Goal: Information Seeking & Learning: Understand process/instructions

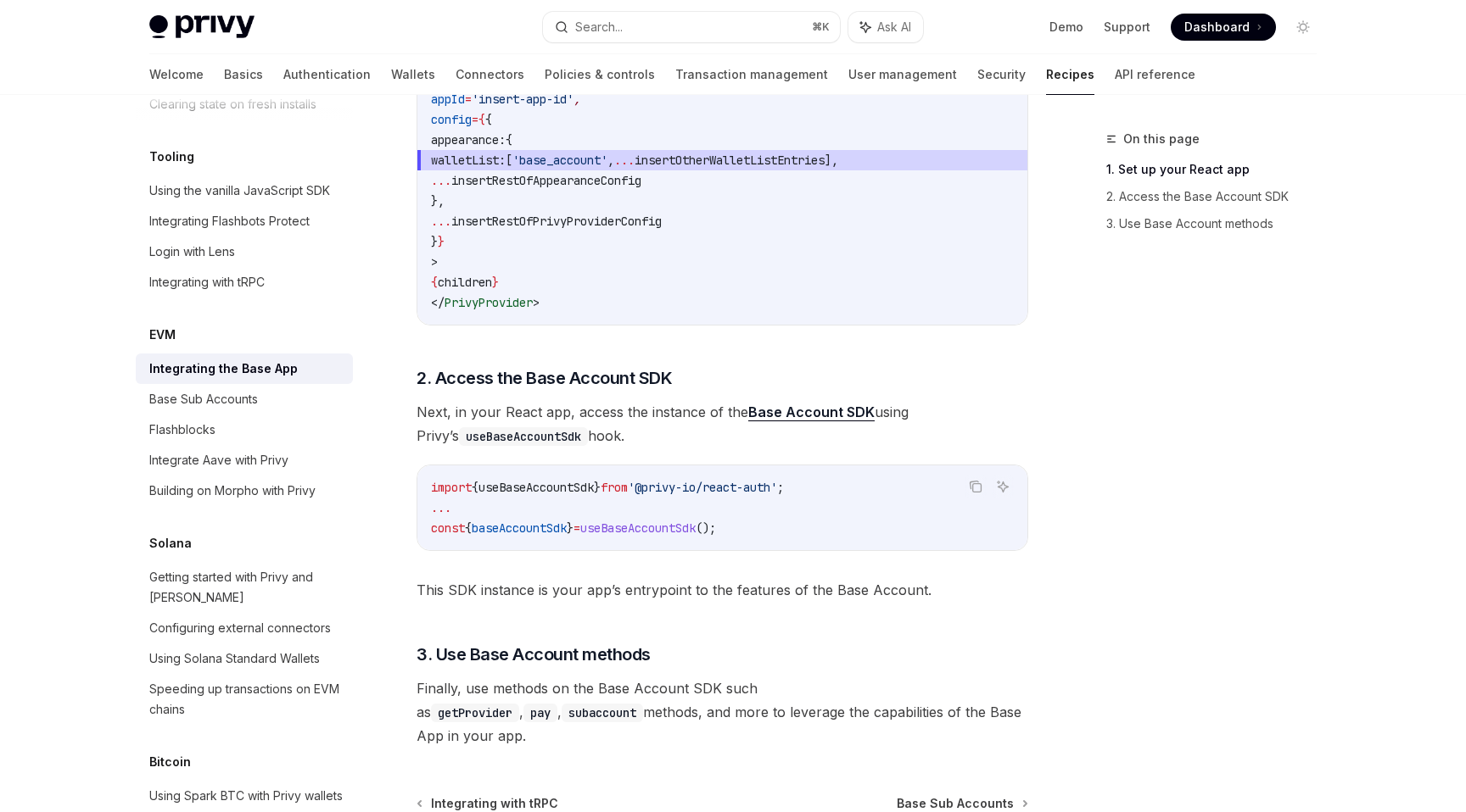
scroll to position [678, 0]
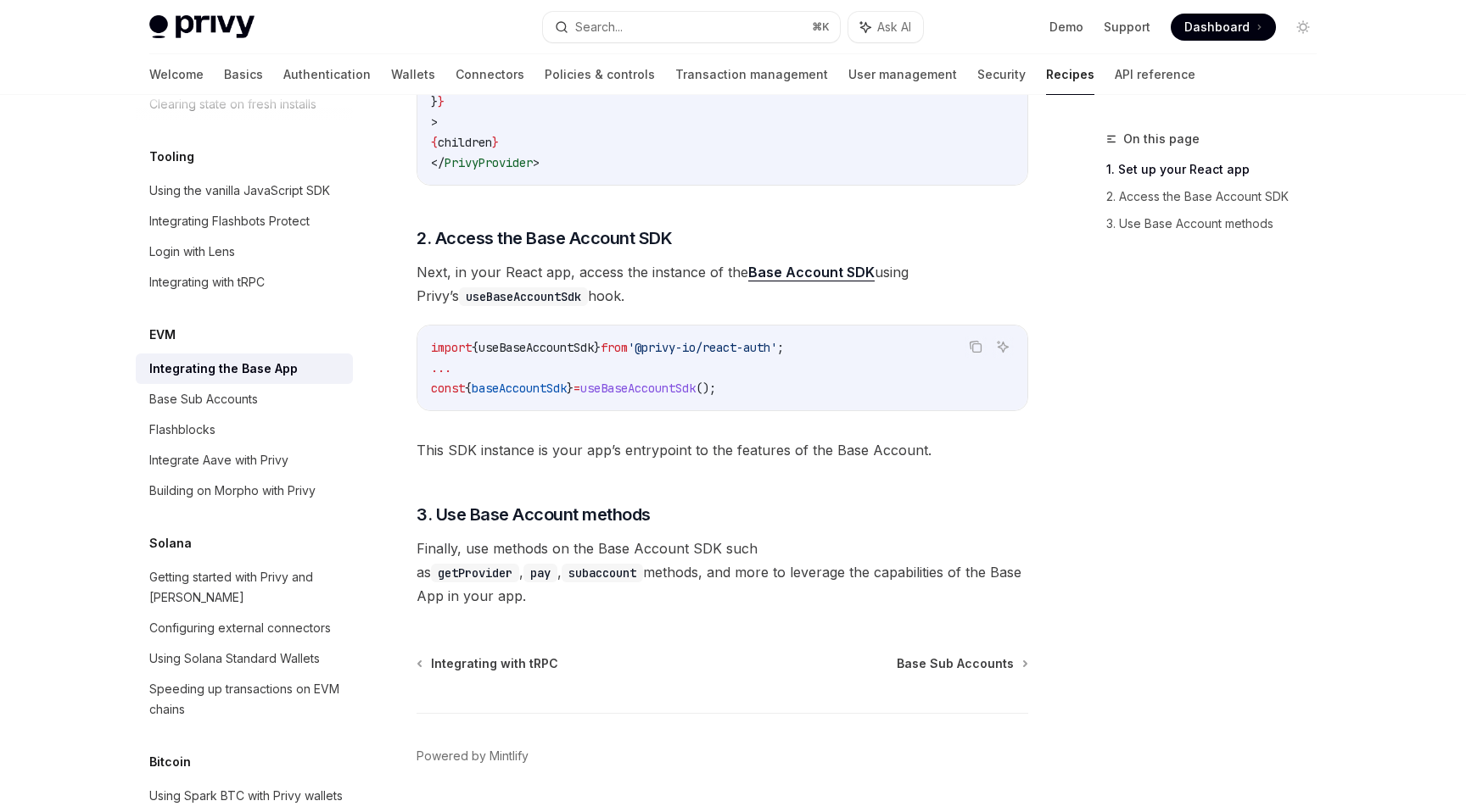
click at [1191, 19] on span "Dashboard" at bounding box center [1216, 27] width 65 height 17
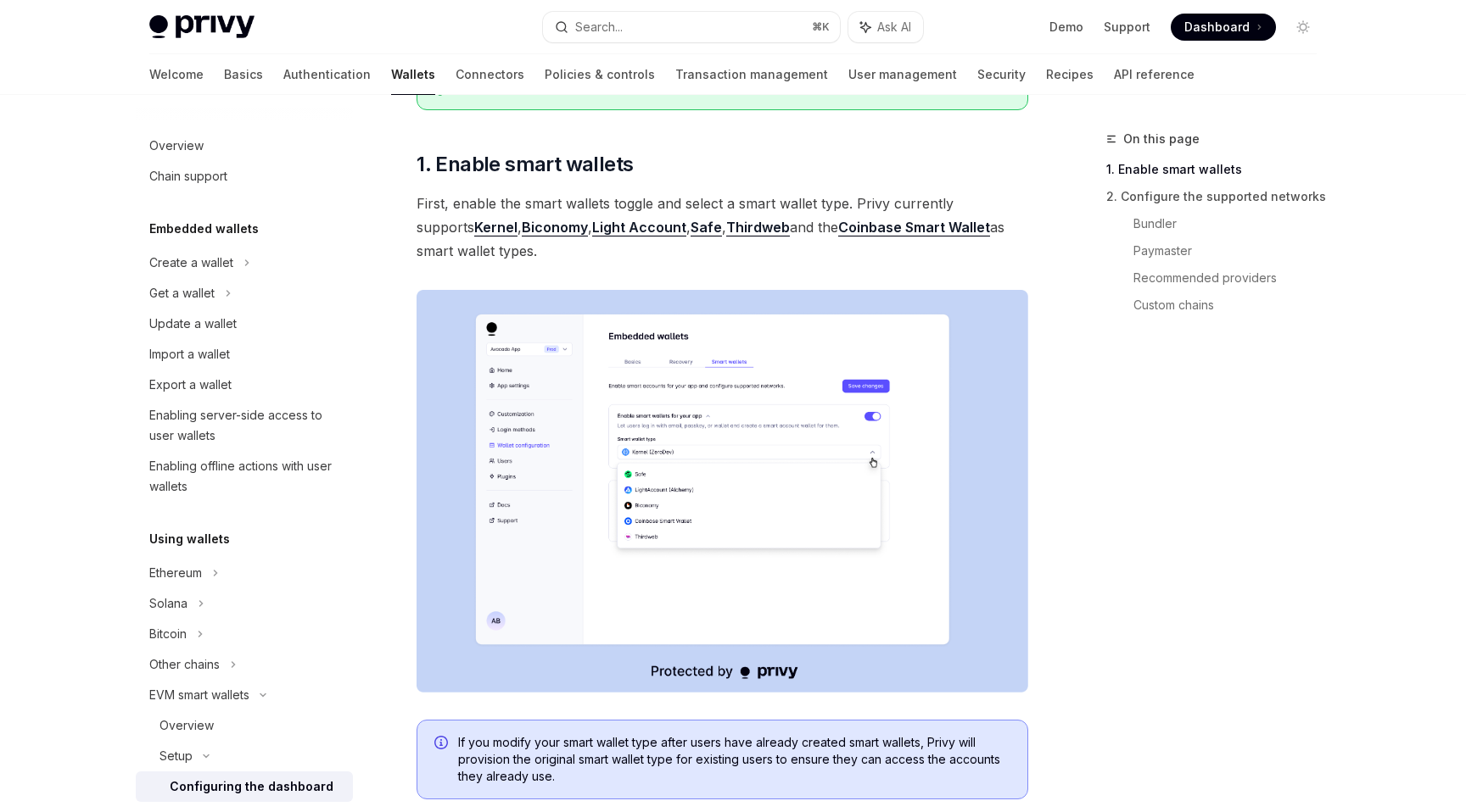
scroll to position [181, 0]
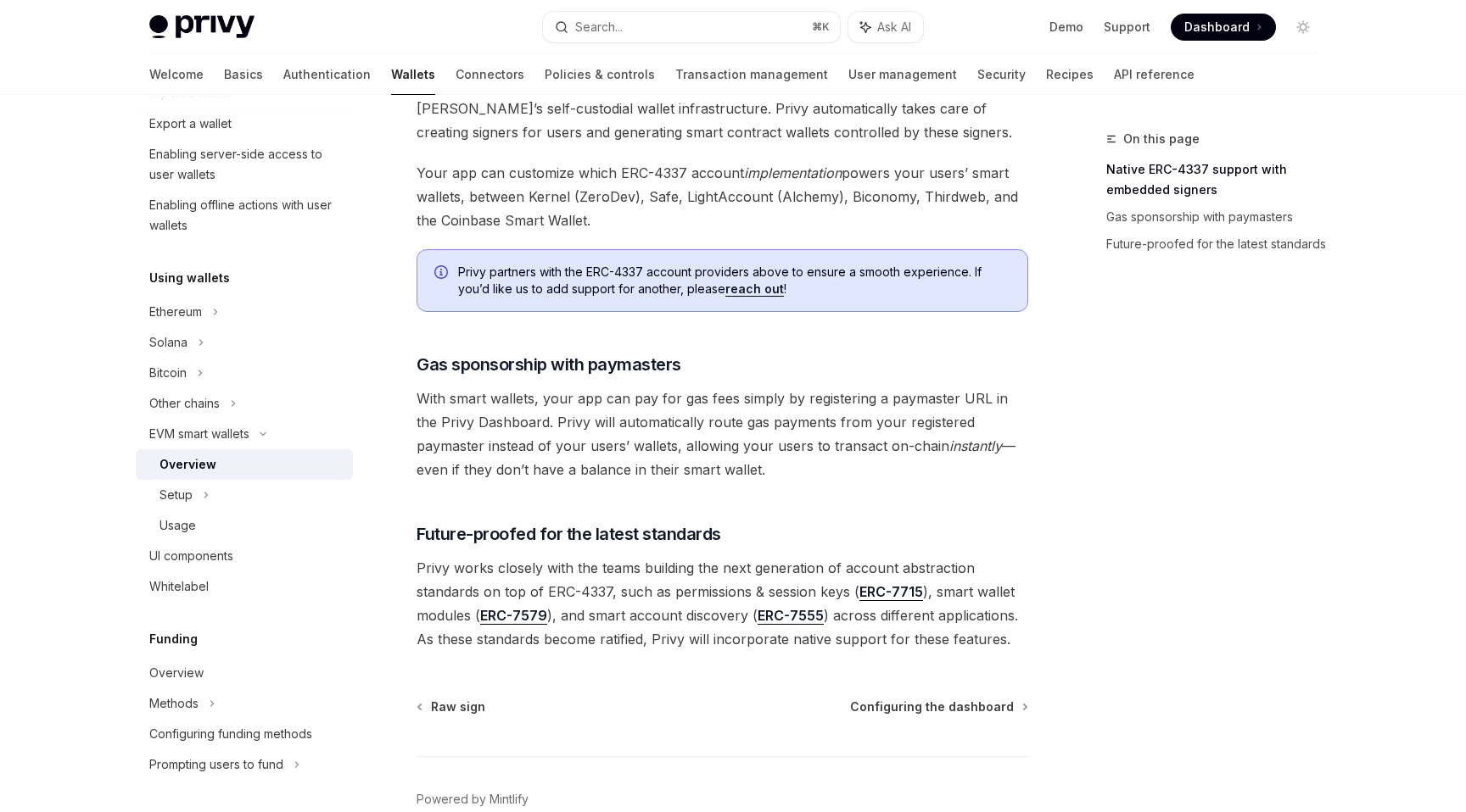
scroll to position [1223, 0]
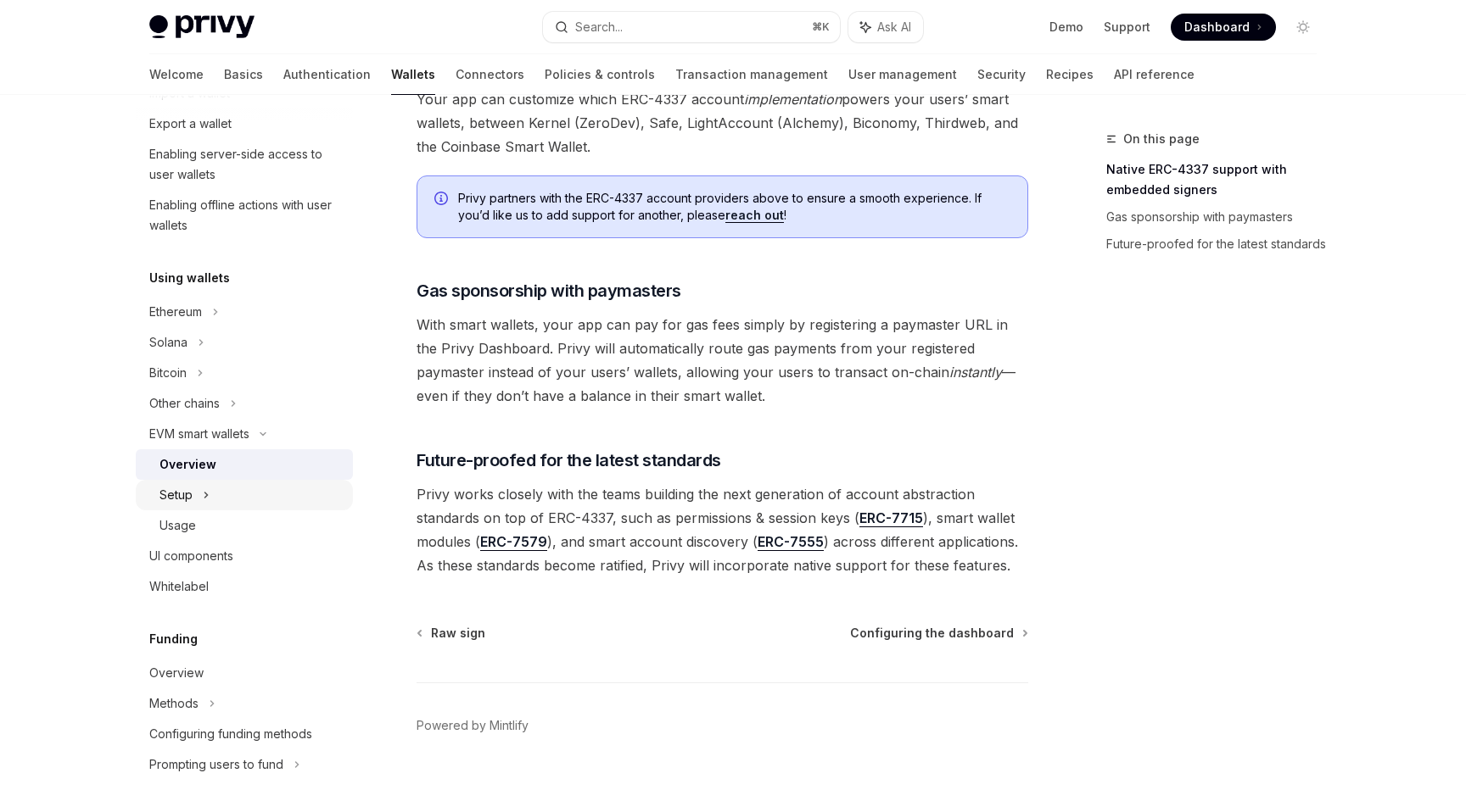
click at [218, 497] on div "Setup" at bounding box center [244, 495] width 217 height 30
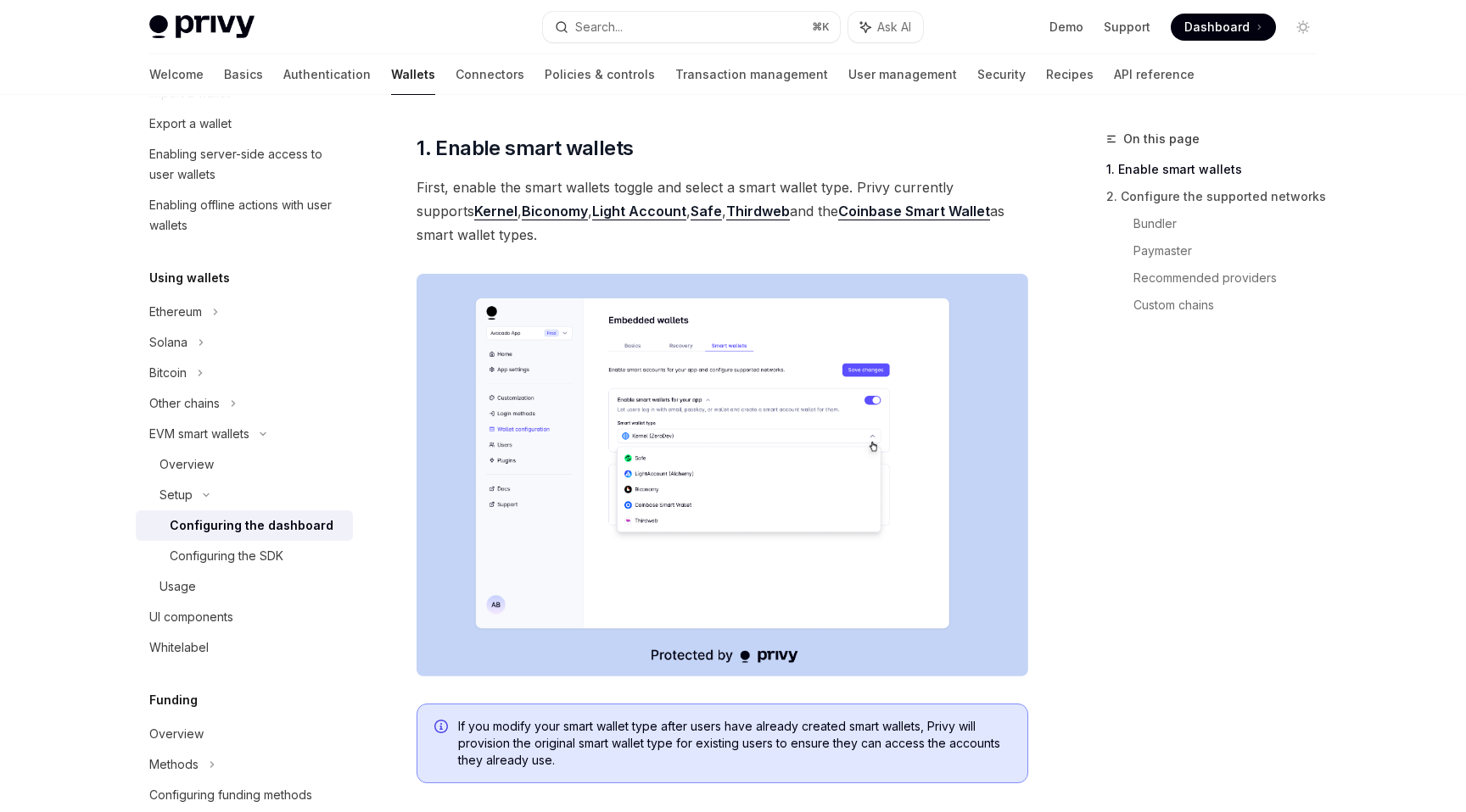
scroll to position [149, 0]
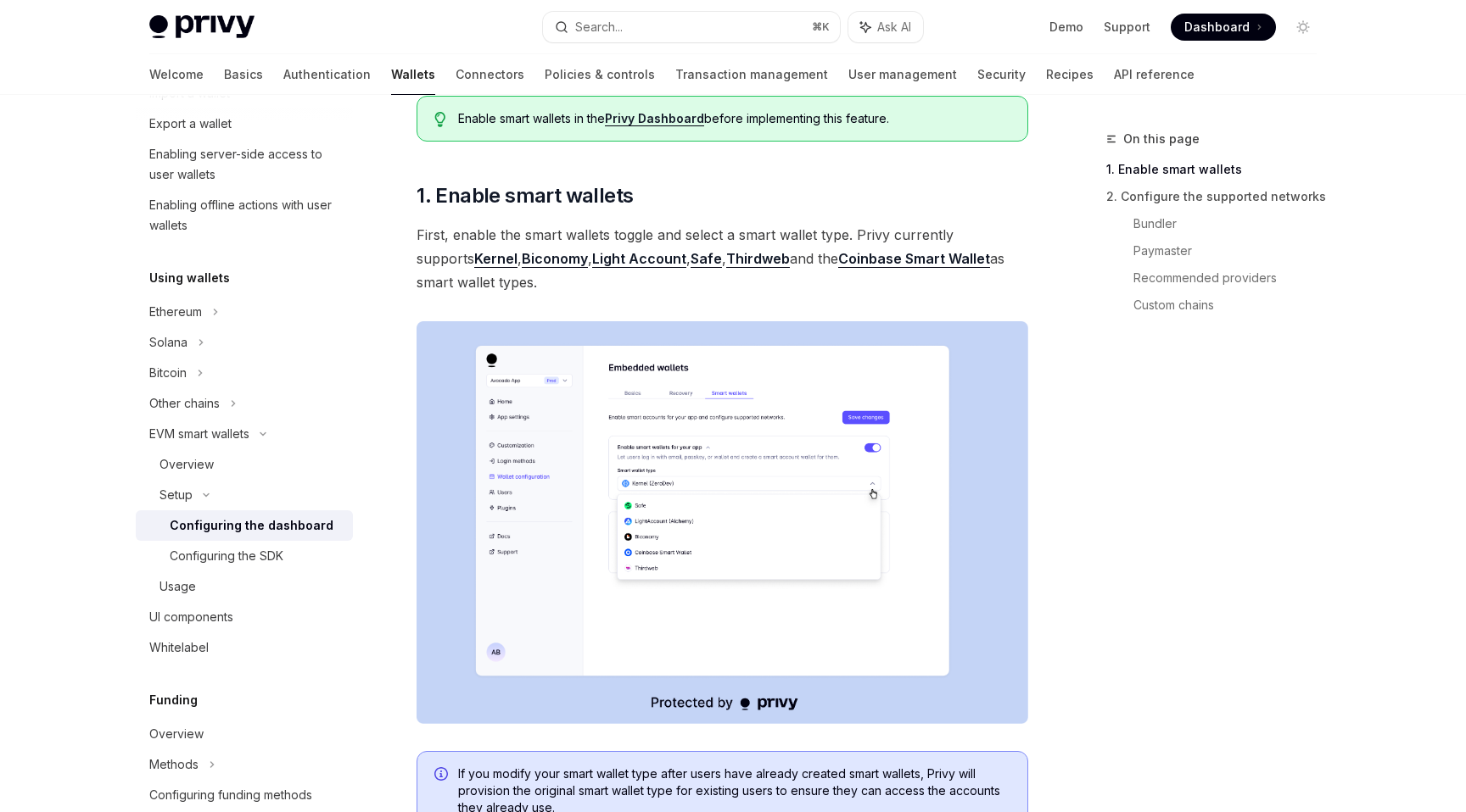
click at [838, 254] on link "Coinbase Smart Wallet" at bounding box center [914, 259] width 152 height 18
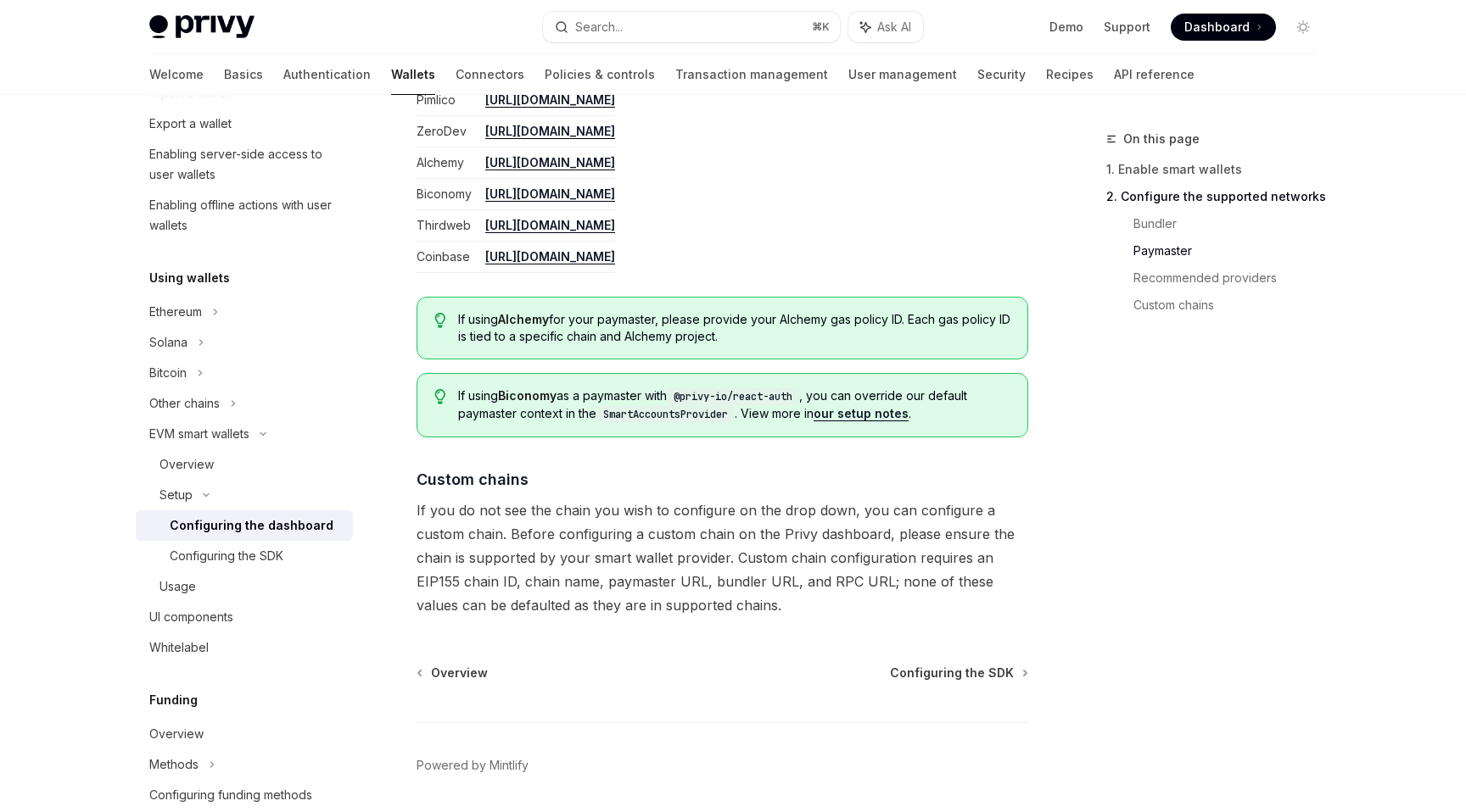
scroll to position [2214, 0]
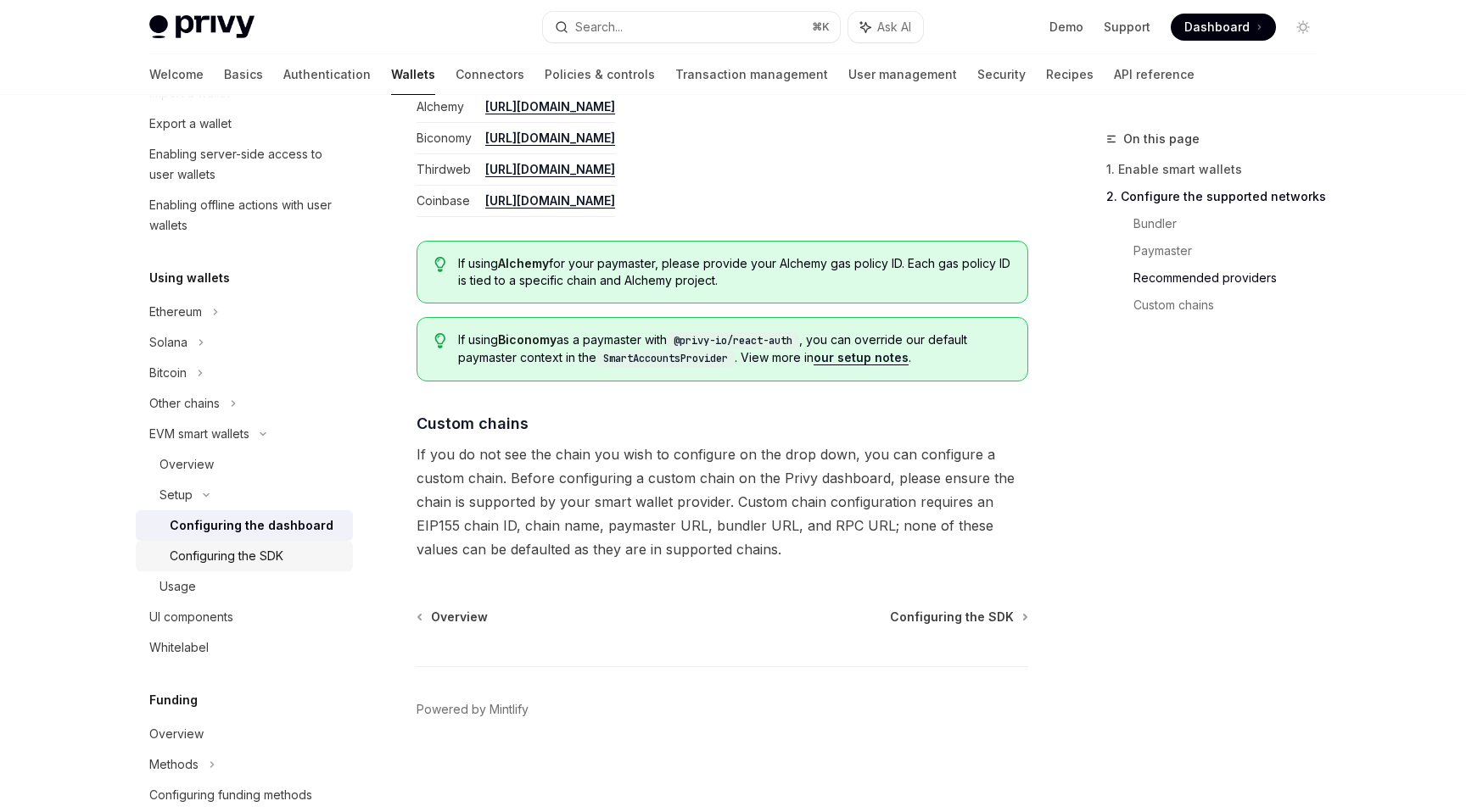
click at [232, 561] on div "Configuring the SDK" at bounding box center [226, 556] width 114 height 21
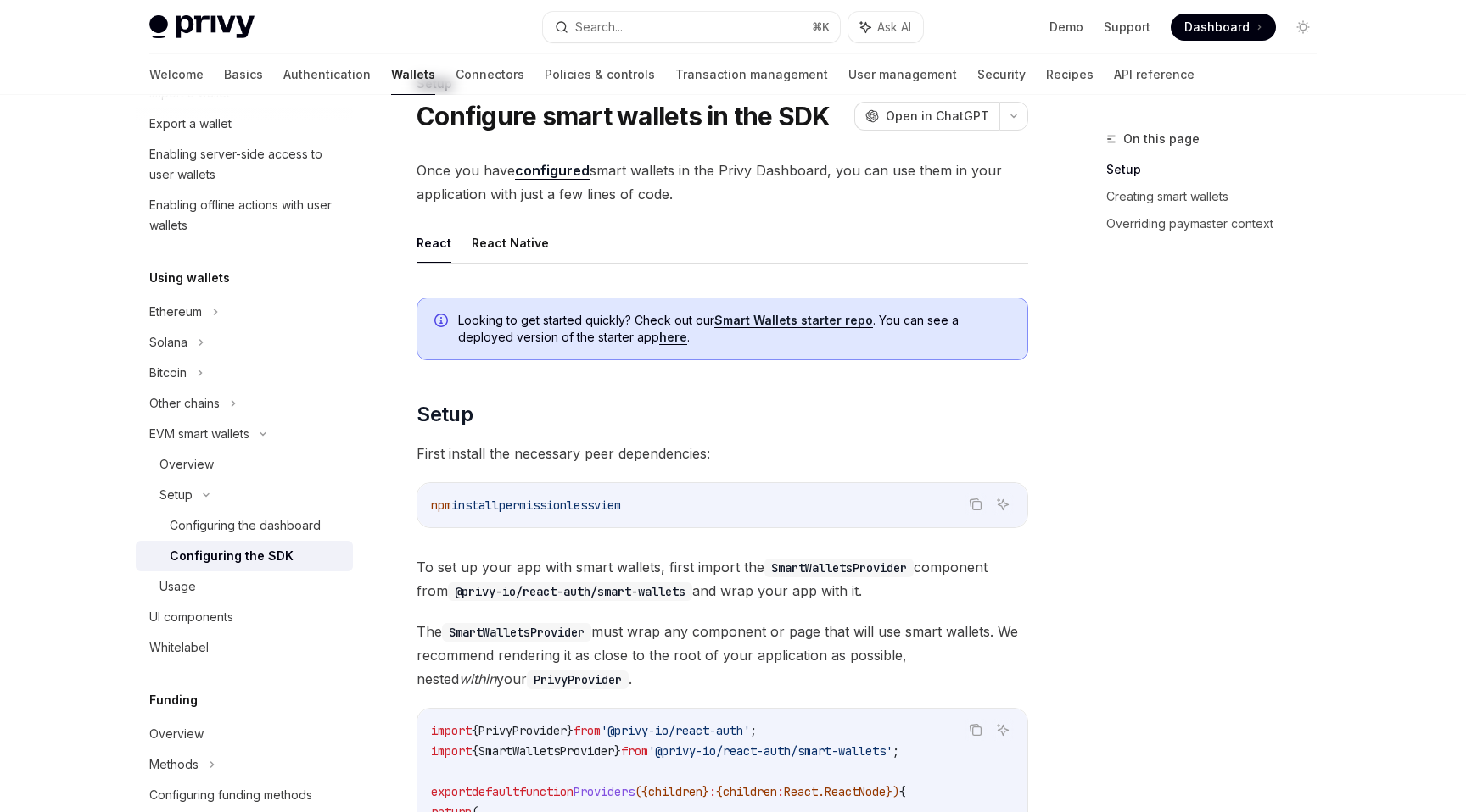
scroll to position [24, 0]
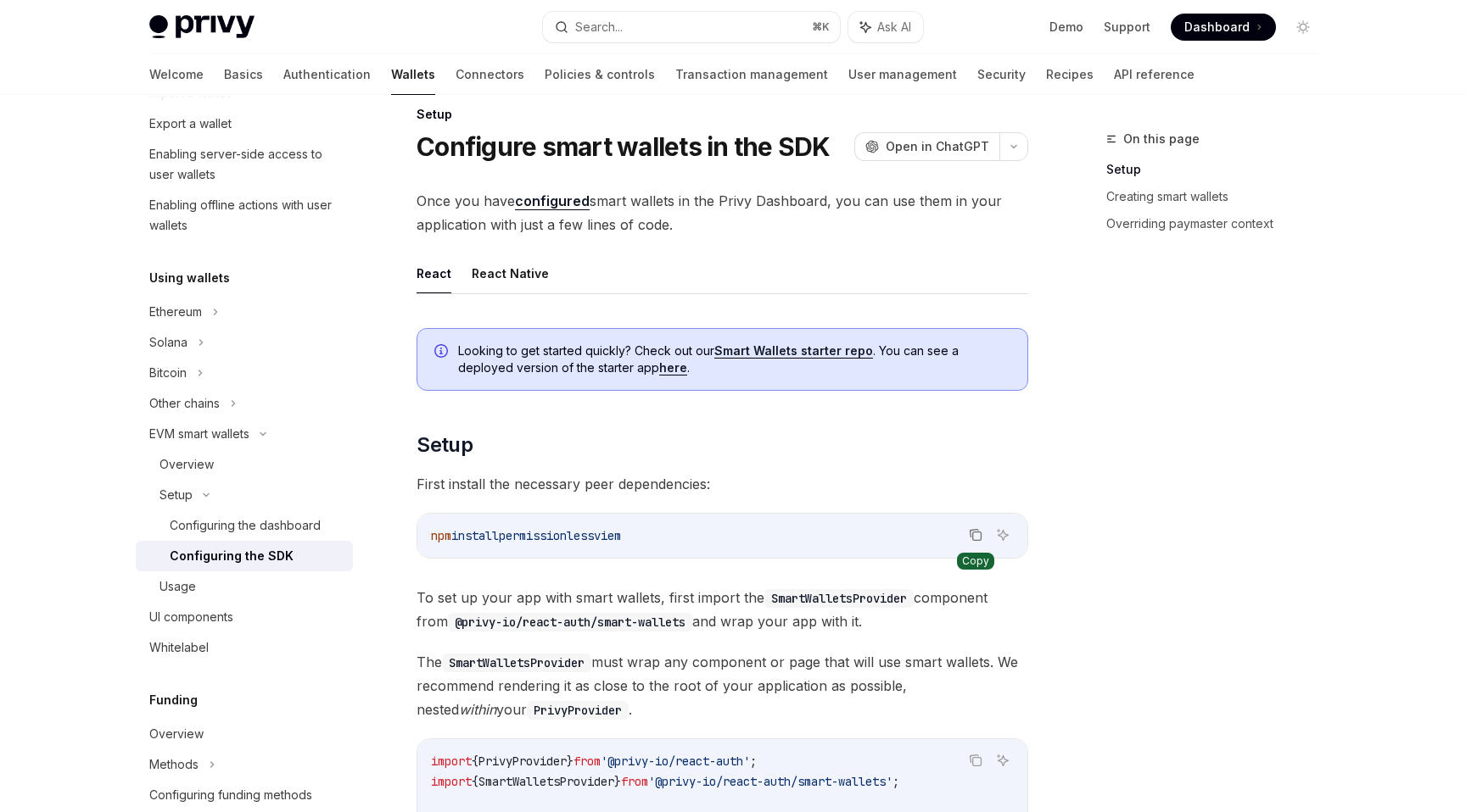
click at [969, 538] on icon "Copy the contents from the code block" at bounding box center [975, 534] width 13 height 13
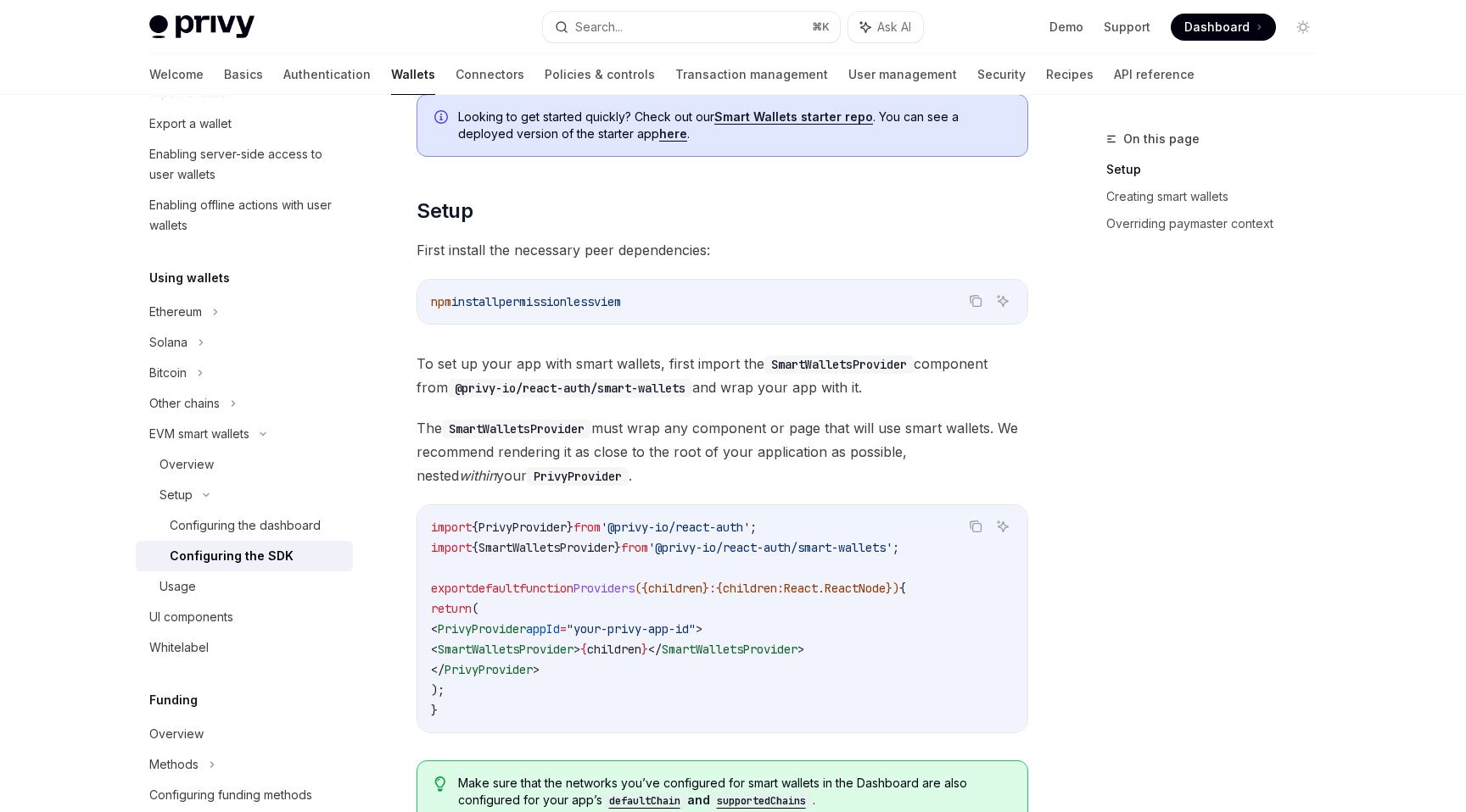
scroll to position [312, 0]
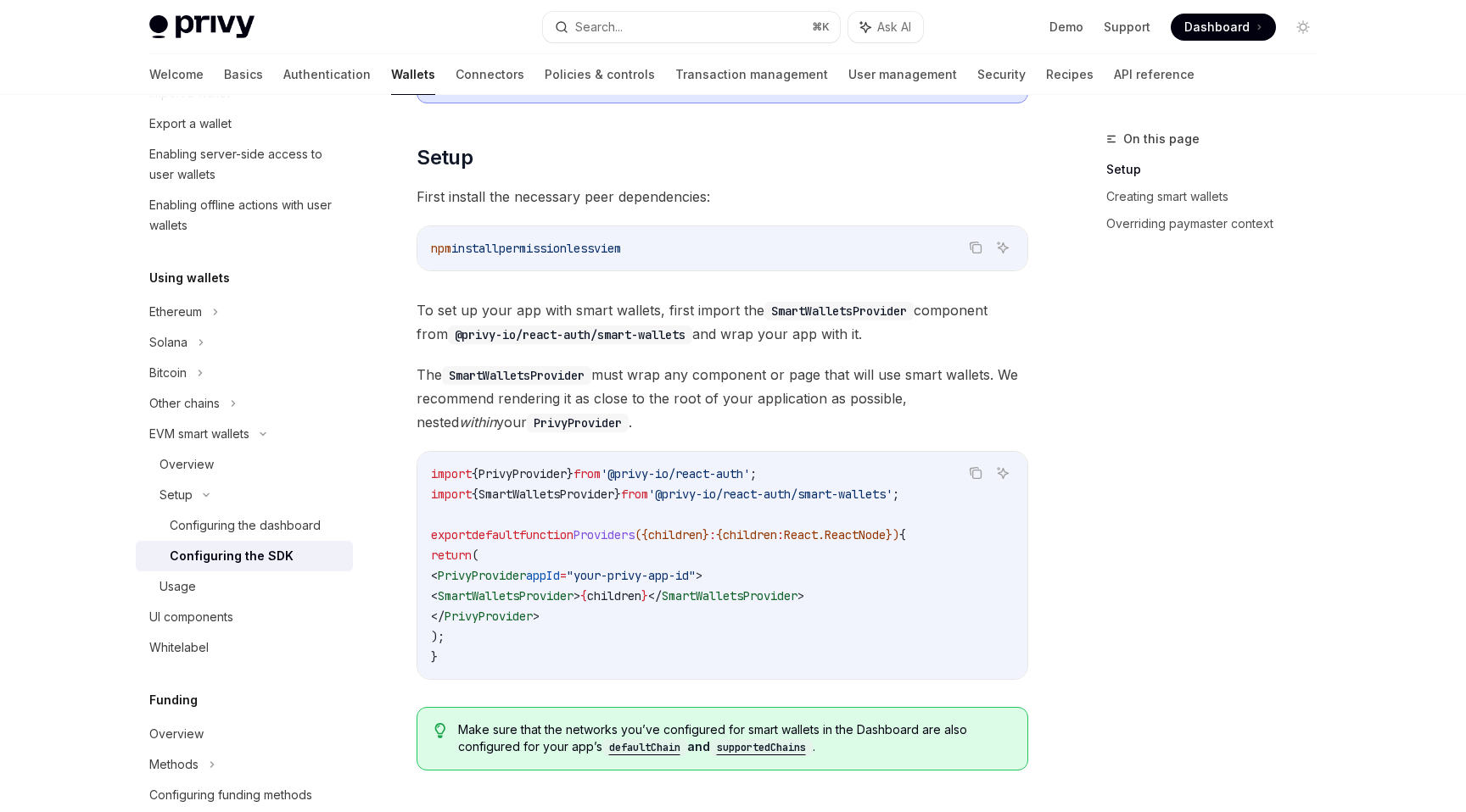
click at [555, 495] on span "SmartWalletsProvider" at bounding box center [546, 494] width 136 height 15
copy code "import { SmartWalletsProvider } from '@privy-io/react-auth/smart-wallets' ;"
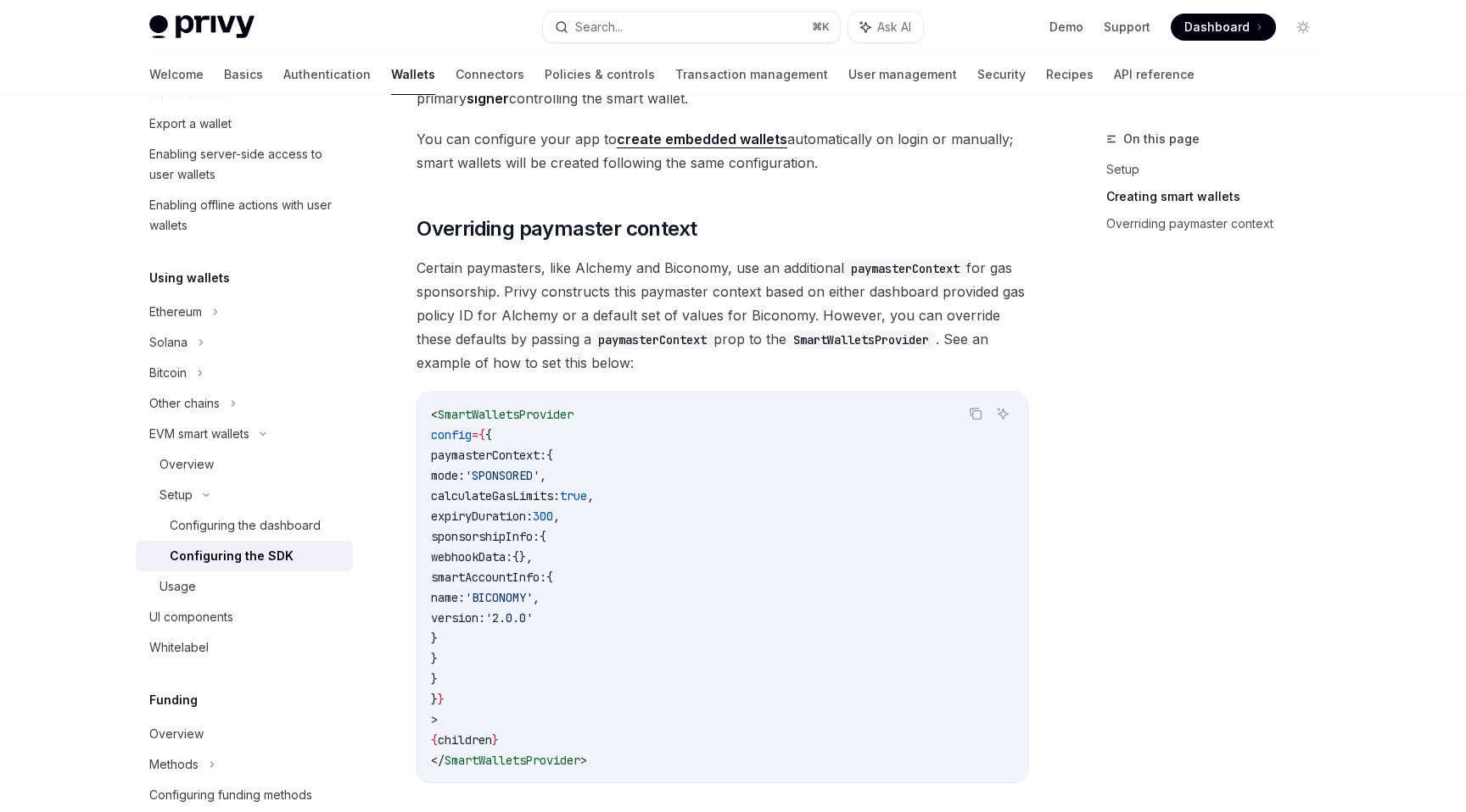
scroll to position [1398, 0]
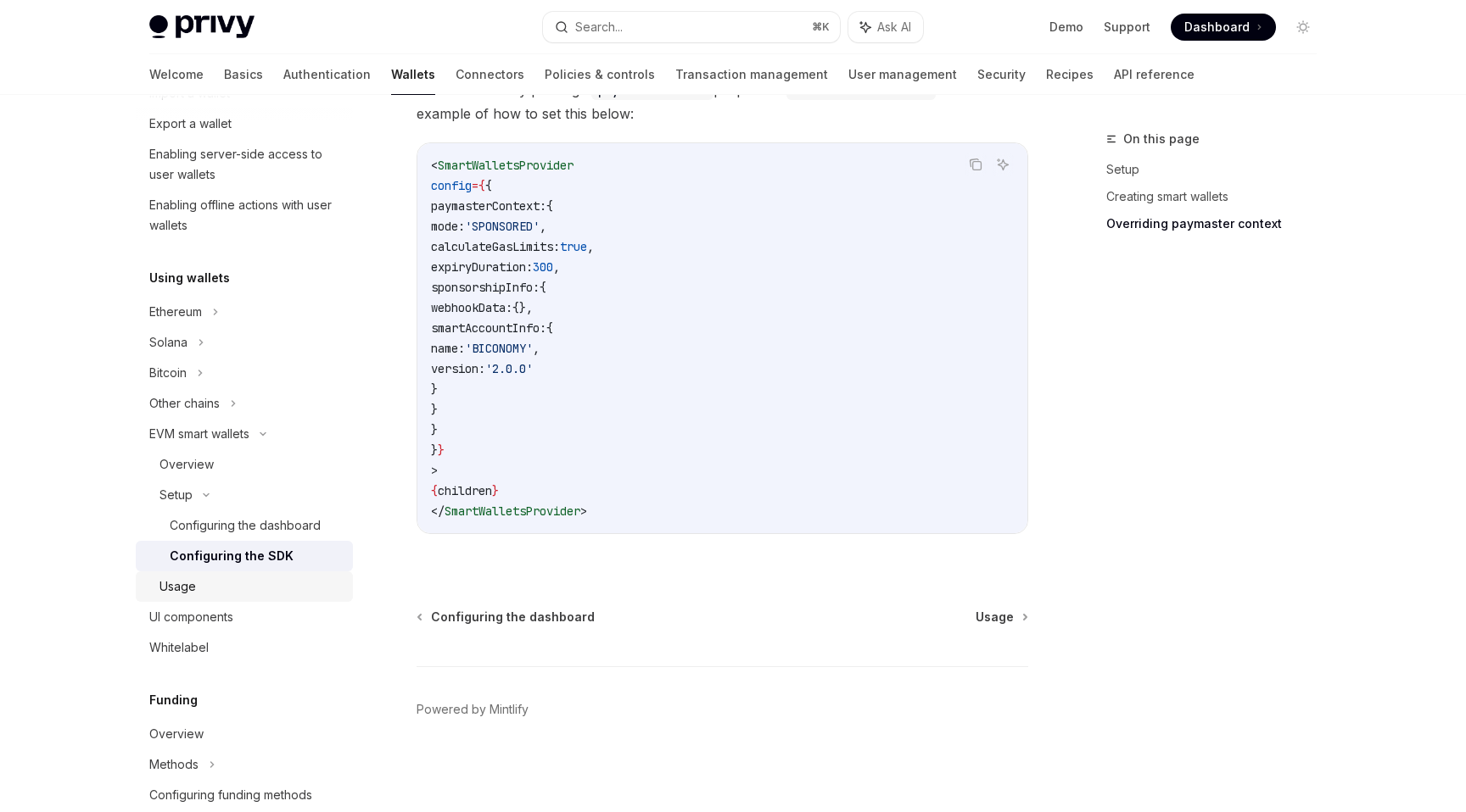
click at [293, 577] on div "Usage" at bounding box center [251, 586] width 184 height 21
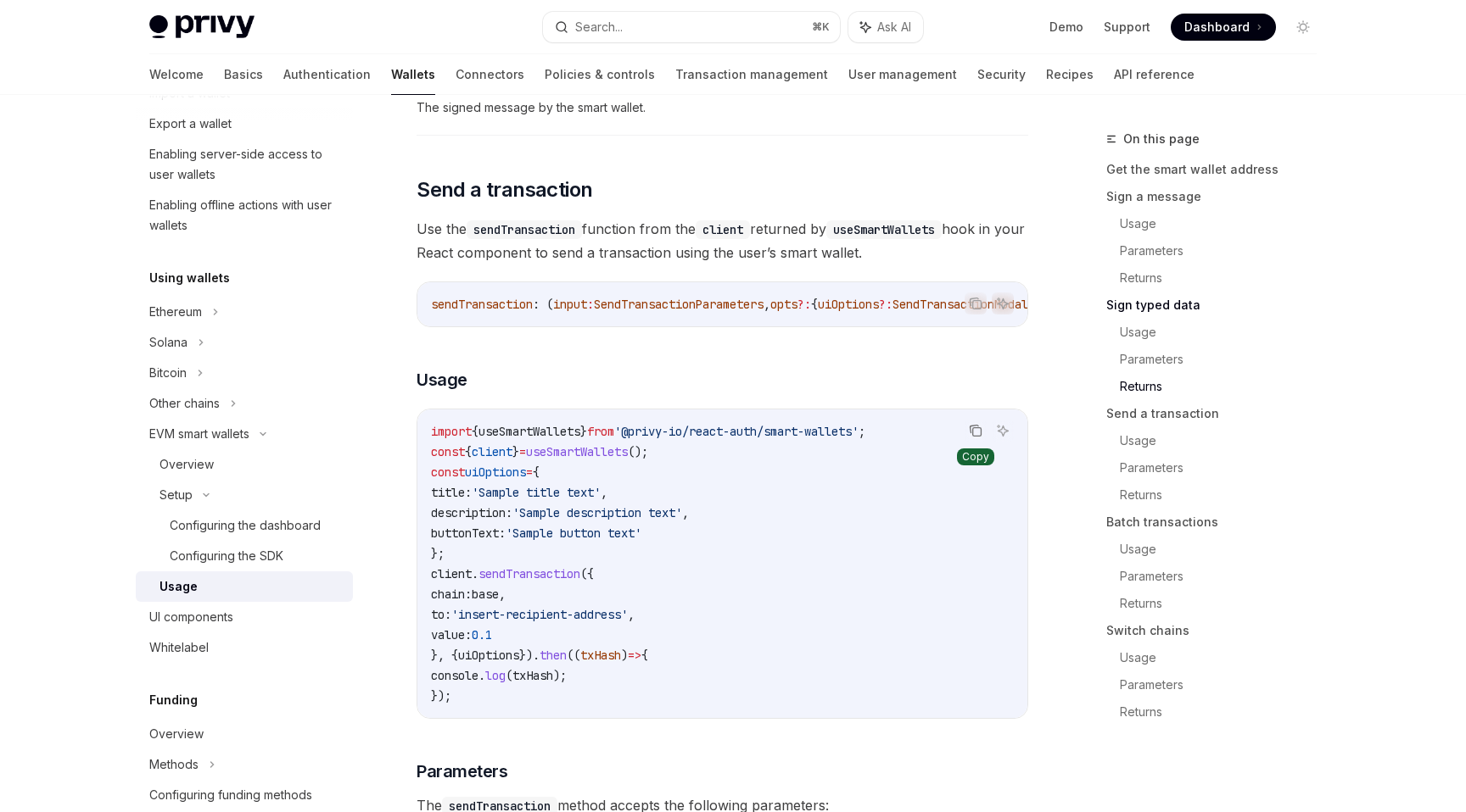
click at [969, 441] on button "Copy the contents from the code block" at bounding box center [975, 431] width 22 height 22
click at [198, 462] on div "Overview" at bounding box center [186, 465] width 55 height 21
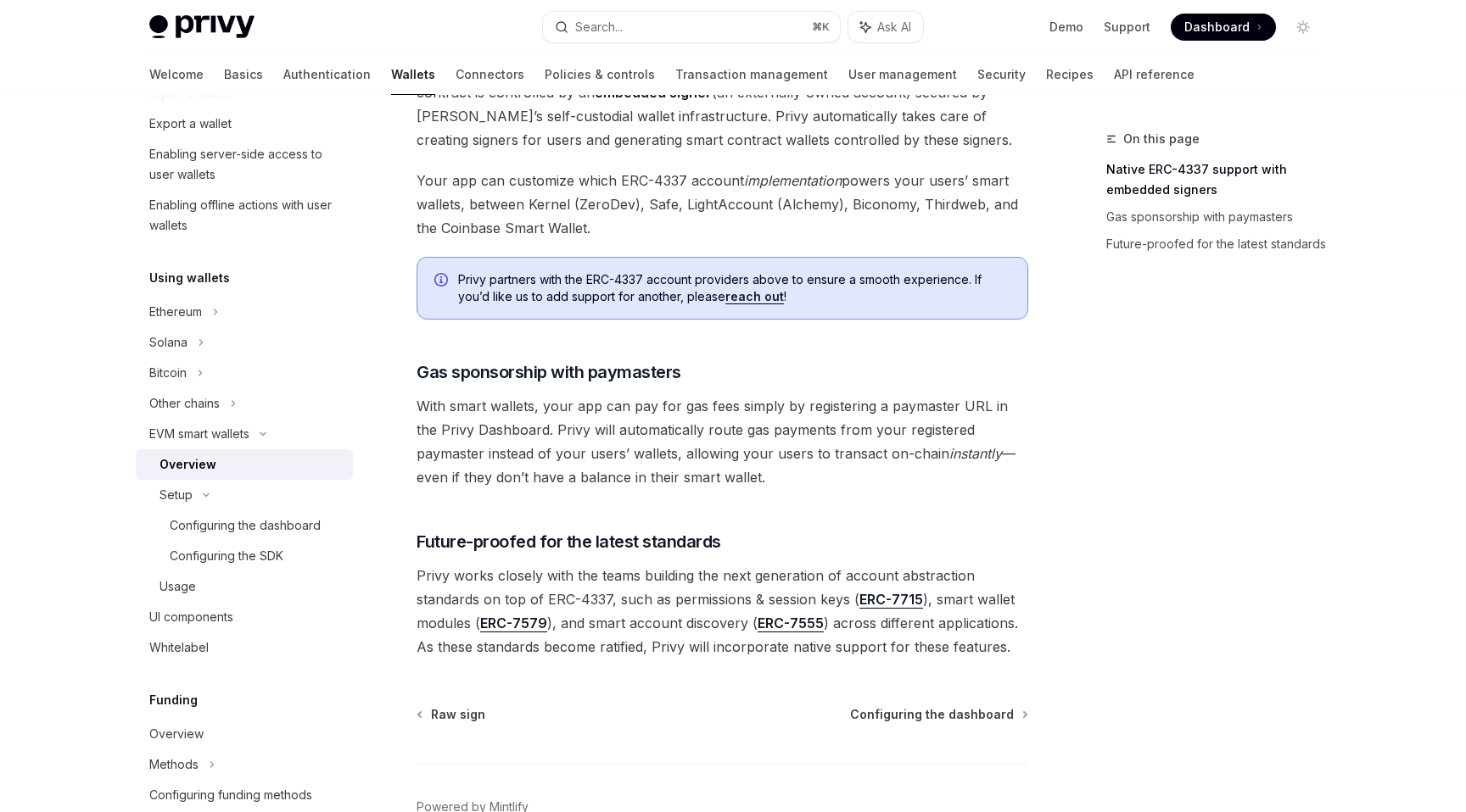
scroll to position [1223, 0]
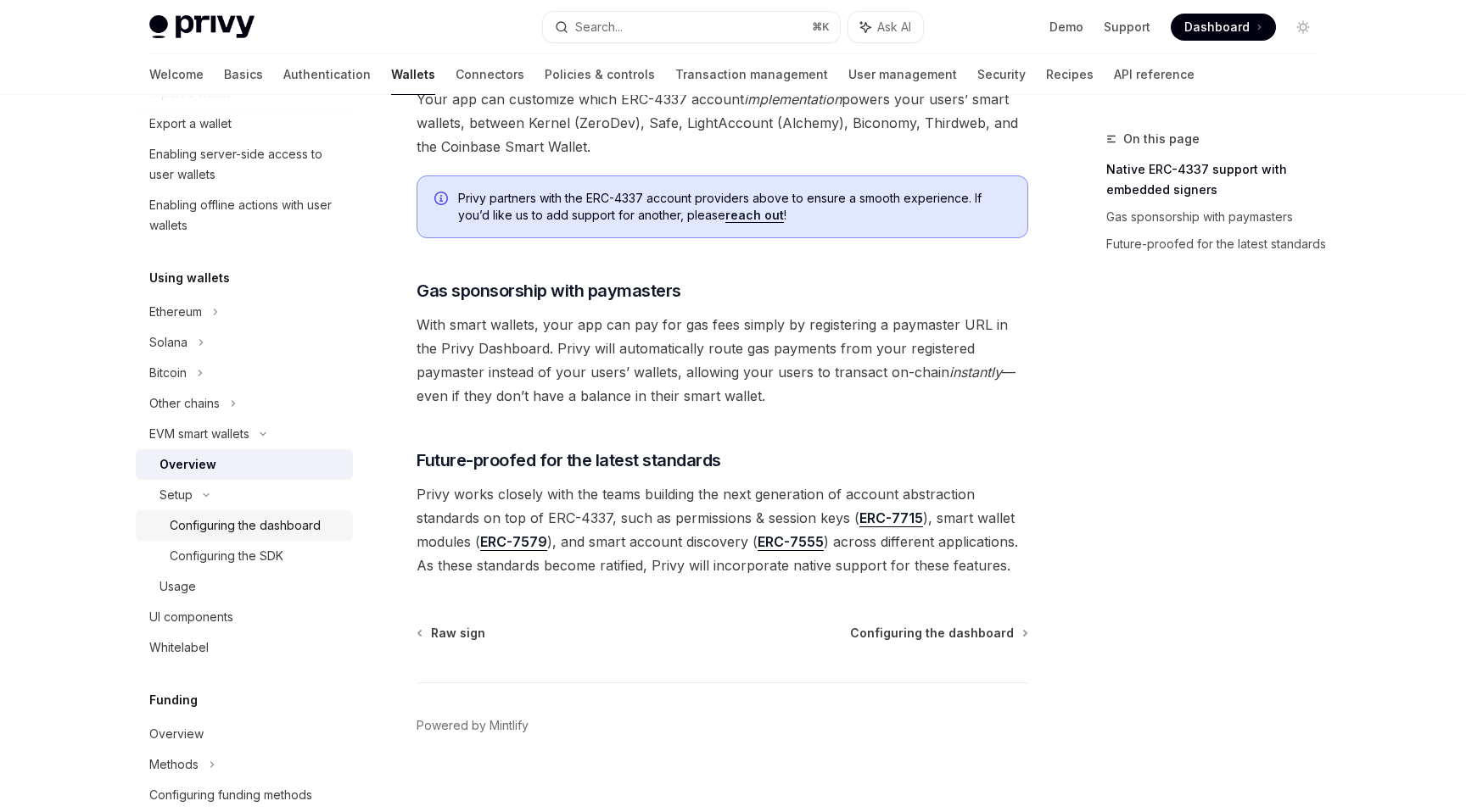
click at [253, 526] on div "Configuring the dashboard" at bounding box center [244, 526] width 151 height 21
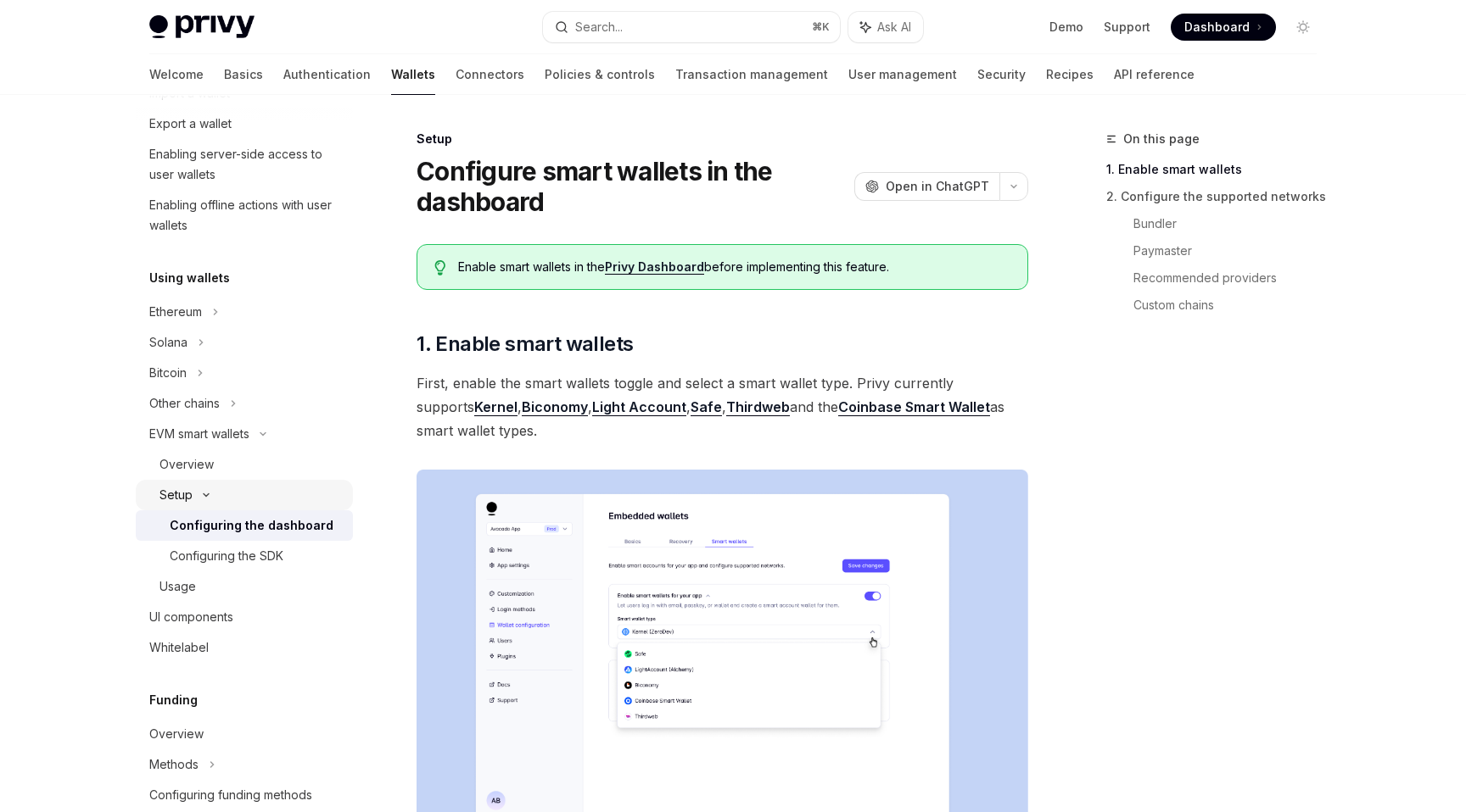
click at [256, 502] on div "Setup" at bounding box center [244, 495] width 217 height 30
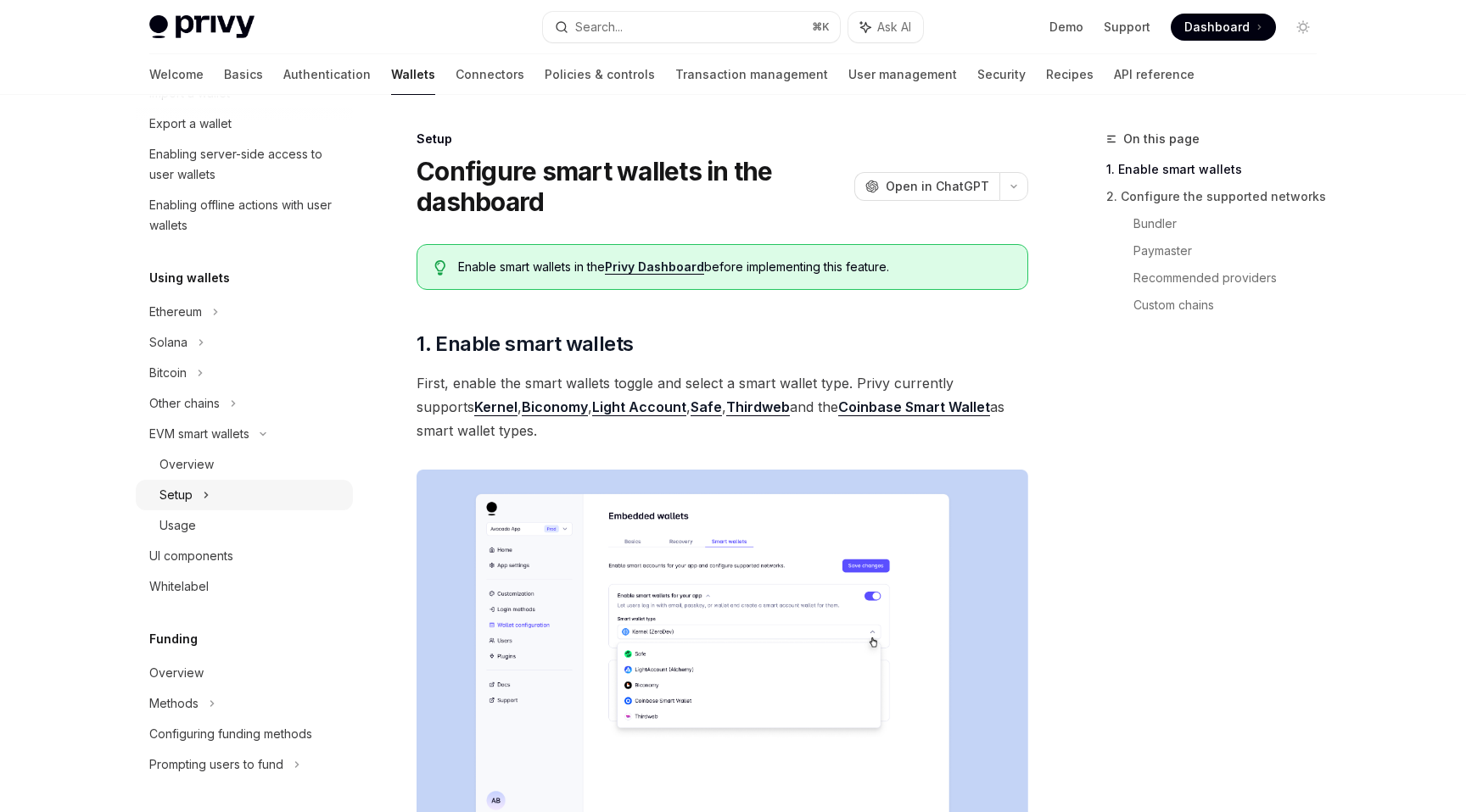
click at [271, 491] on div "Setup" at bounding box center [244, 495] width 217 height 30
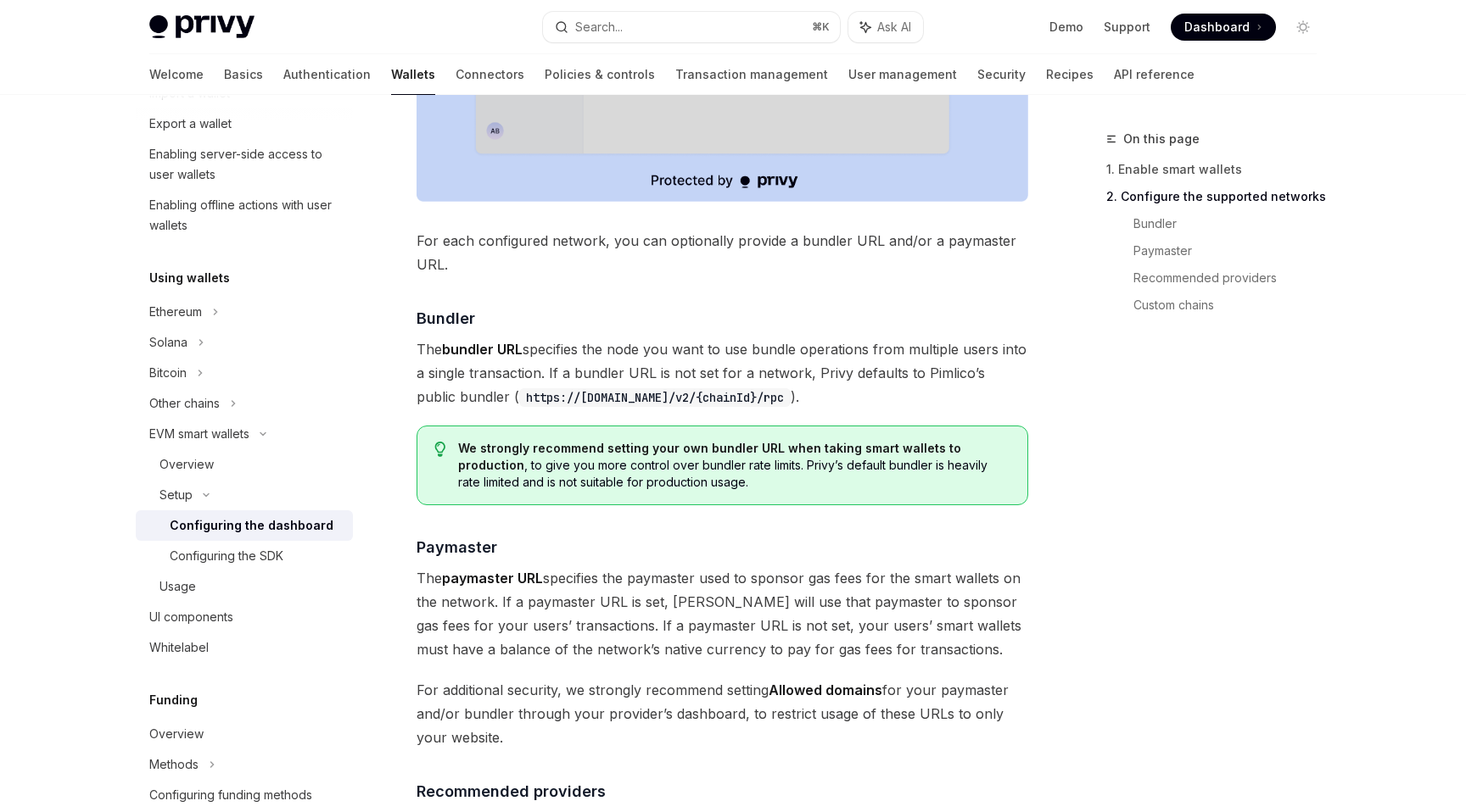
scroll to position [1385, 0]
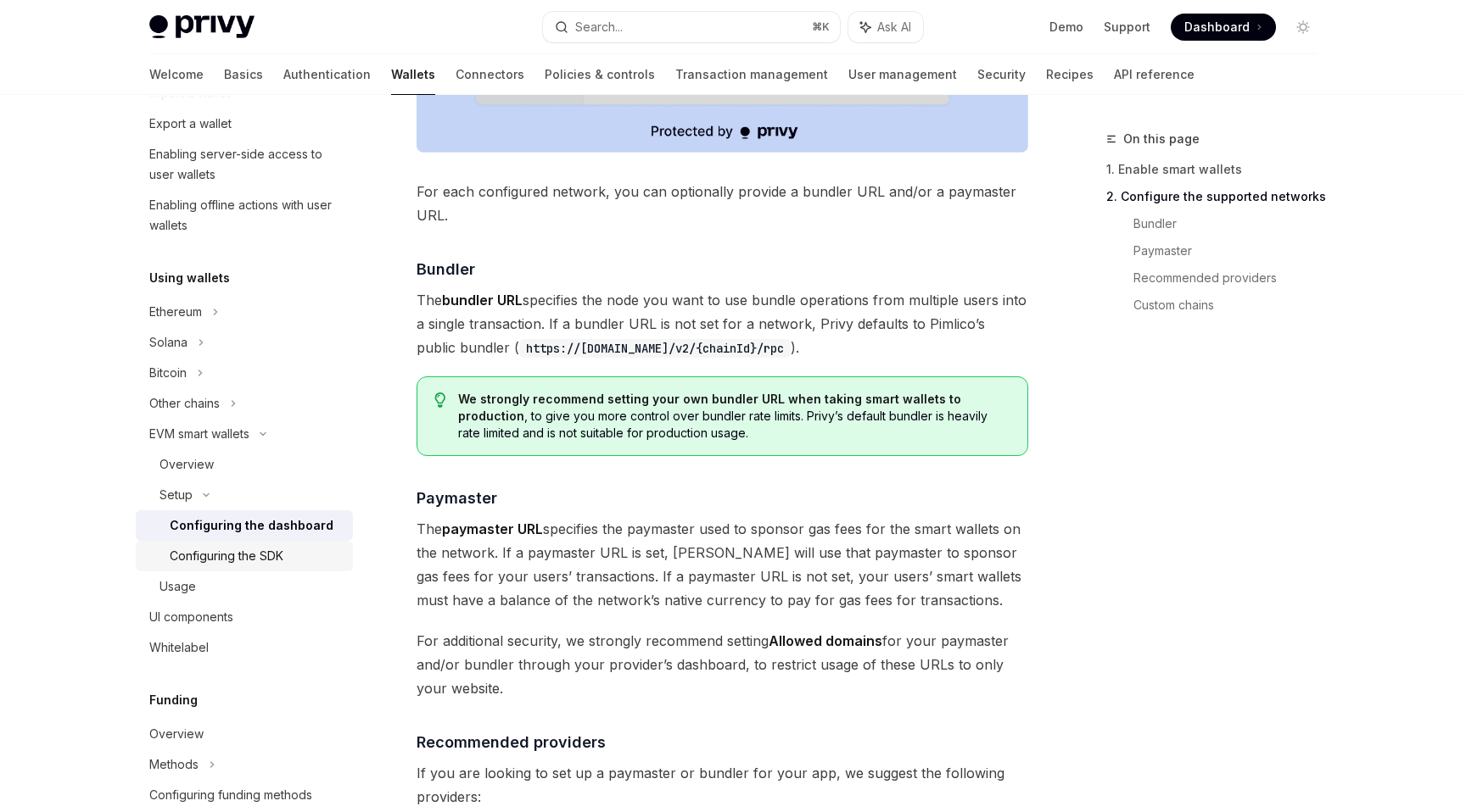
click at [263, 563] on div "Configuring the SDK" at bounding box center [226, 556] width 114 height 21
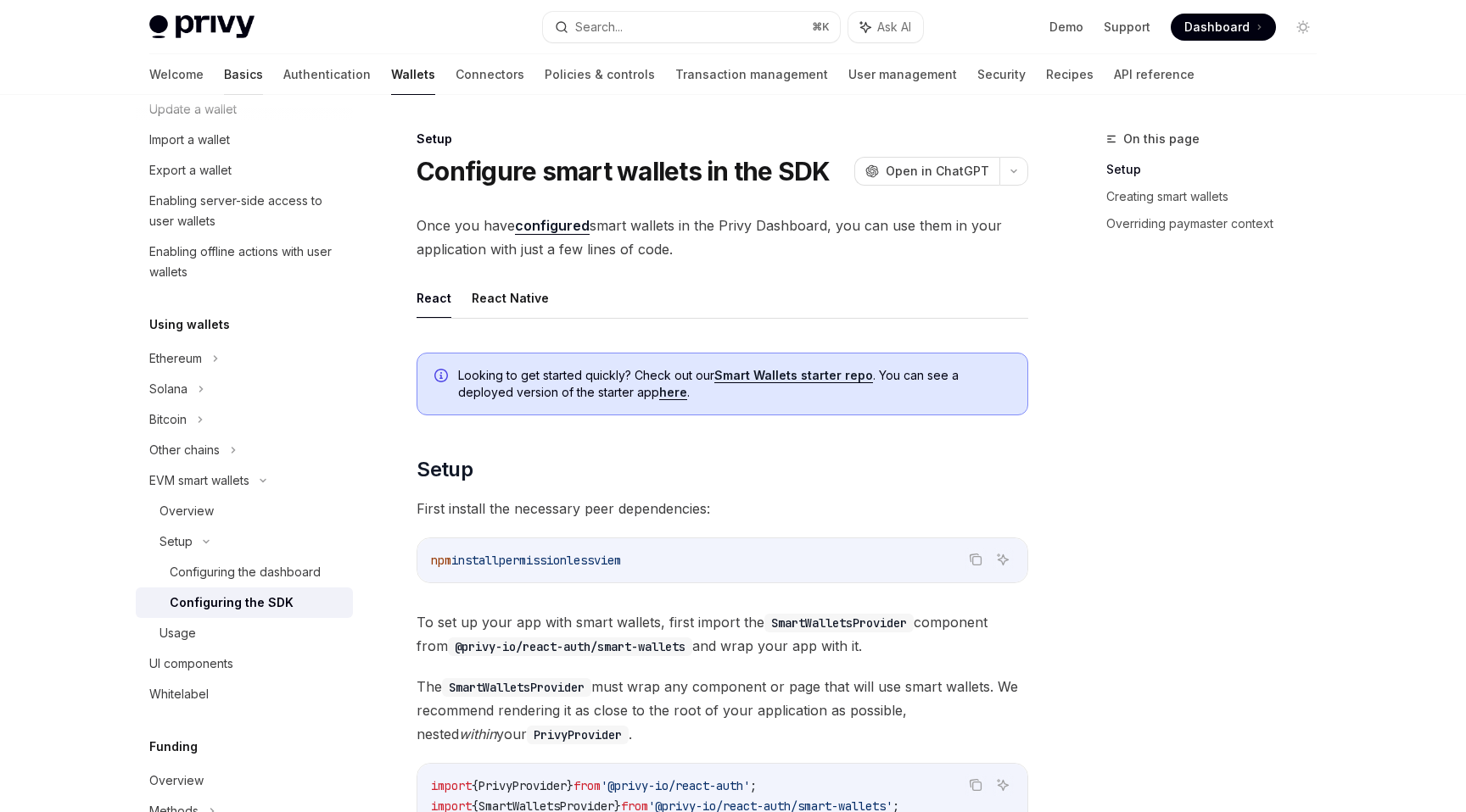
click at [224, 73] on link "Basics" at bounding box center [244, 74] width 39 height 40
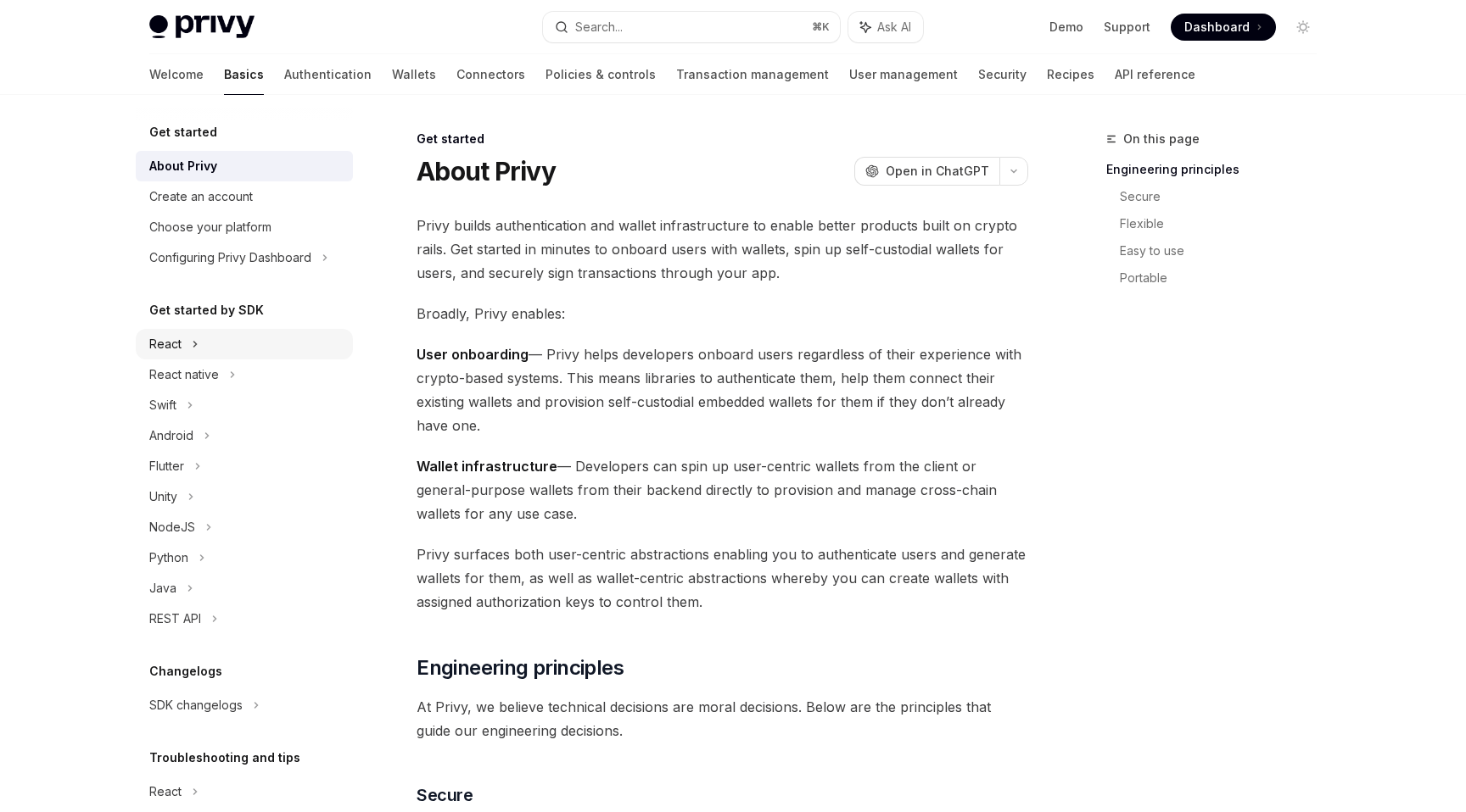
click at [222, 349] on div "React" at bounding box center [244, 344] width 217 height 30
type textarea "*"
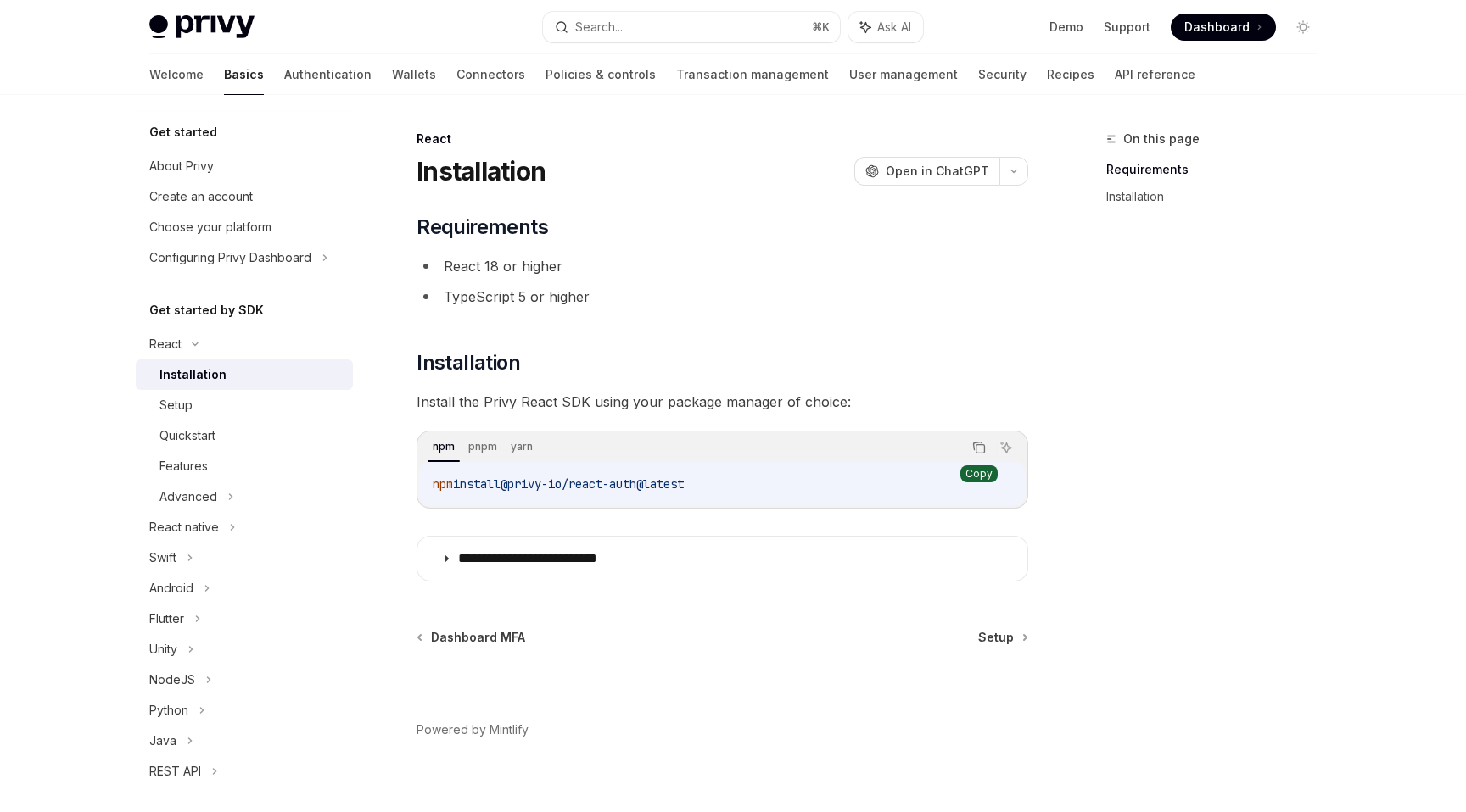
click at [978, 439] on button "Copy the contents from the code block" at bounding box center [979, 448] width 22 height 22
click at [244, 403] on div "Setup" at bounding box center [251, 405] width 184 height 21
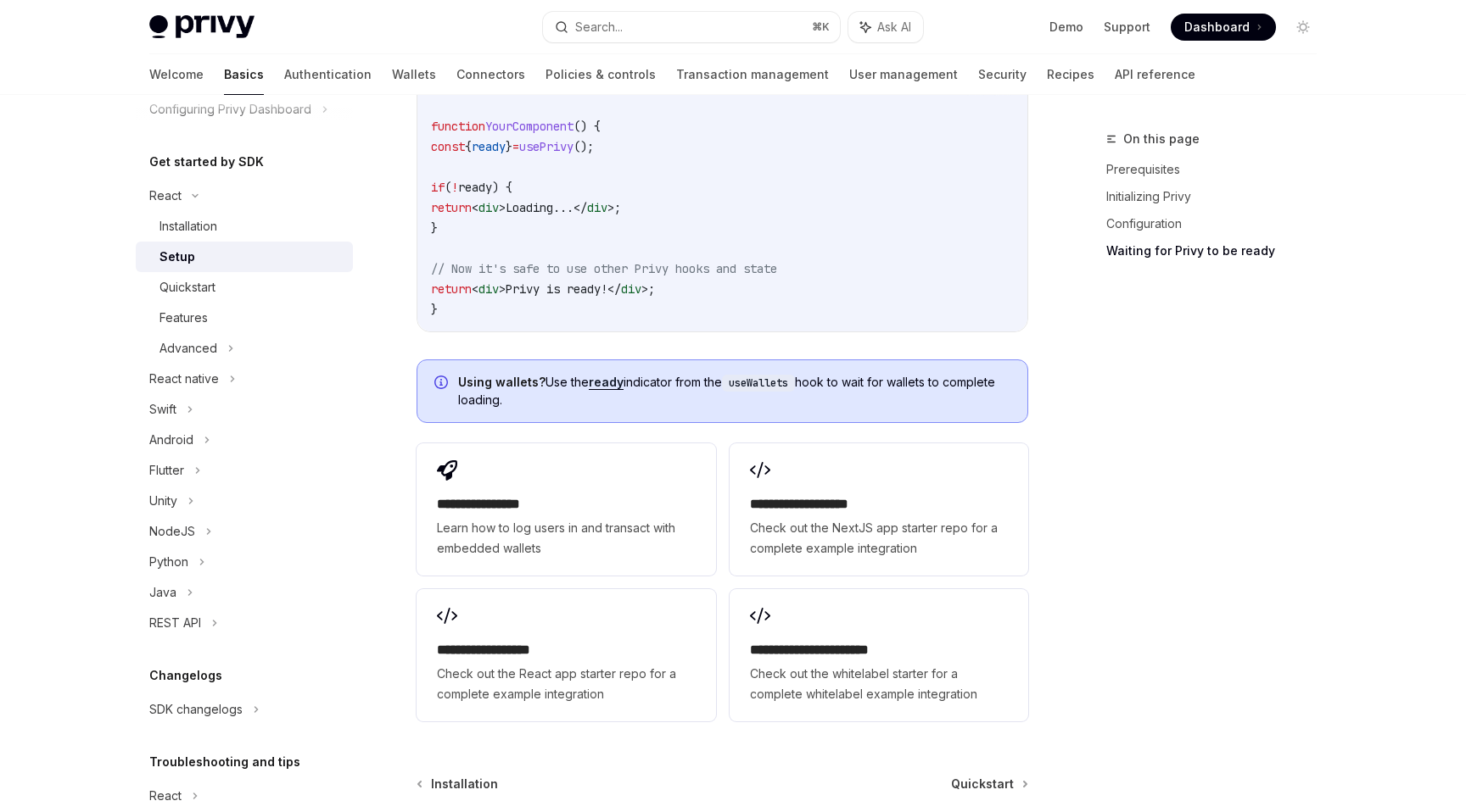
scroll to position [1954, 0]
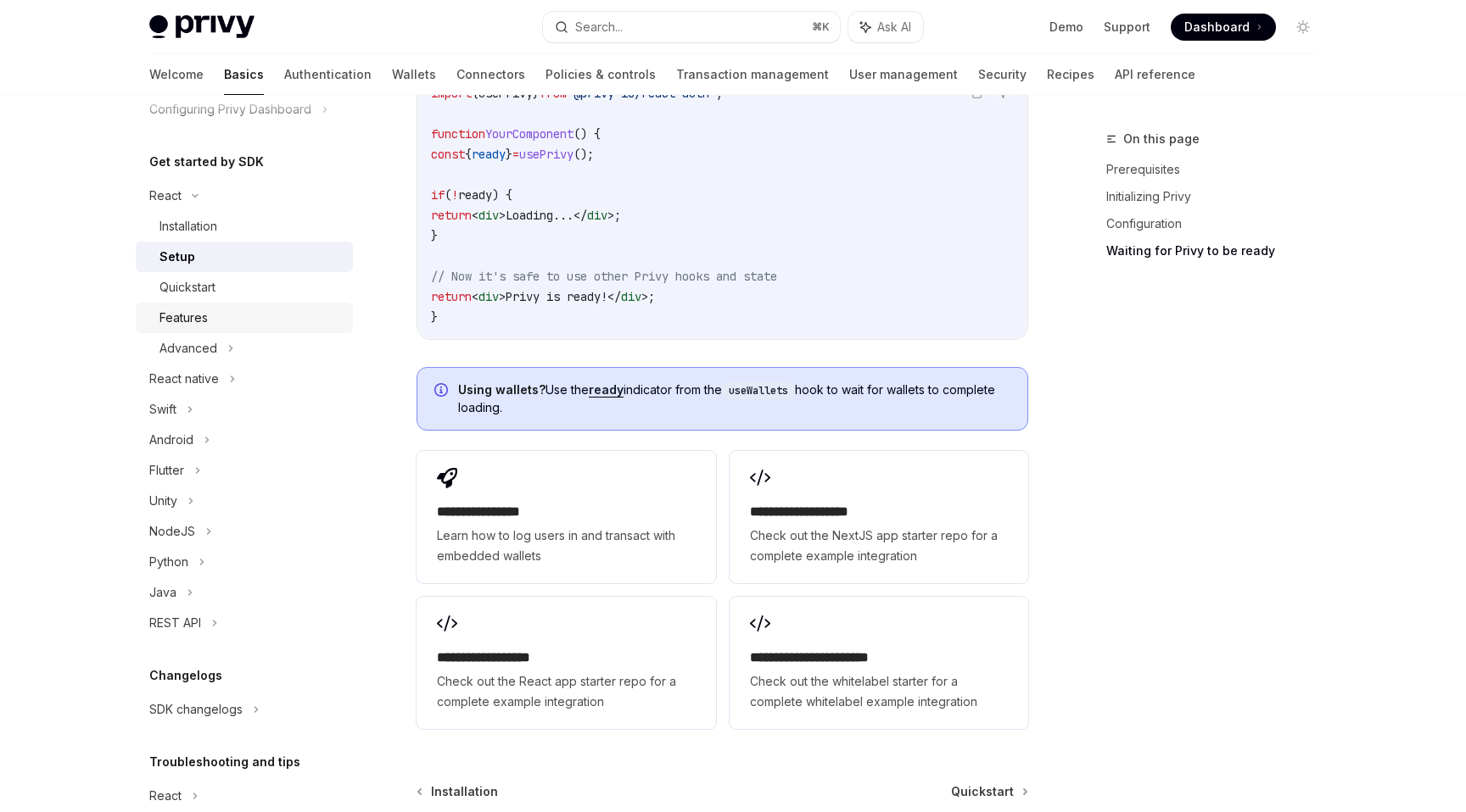
click at [268, 303] on link "Features" at bounding box center [244, 318] width 217 height 30
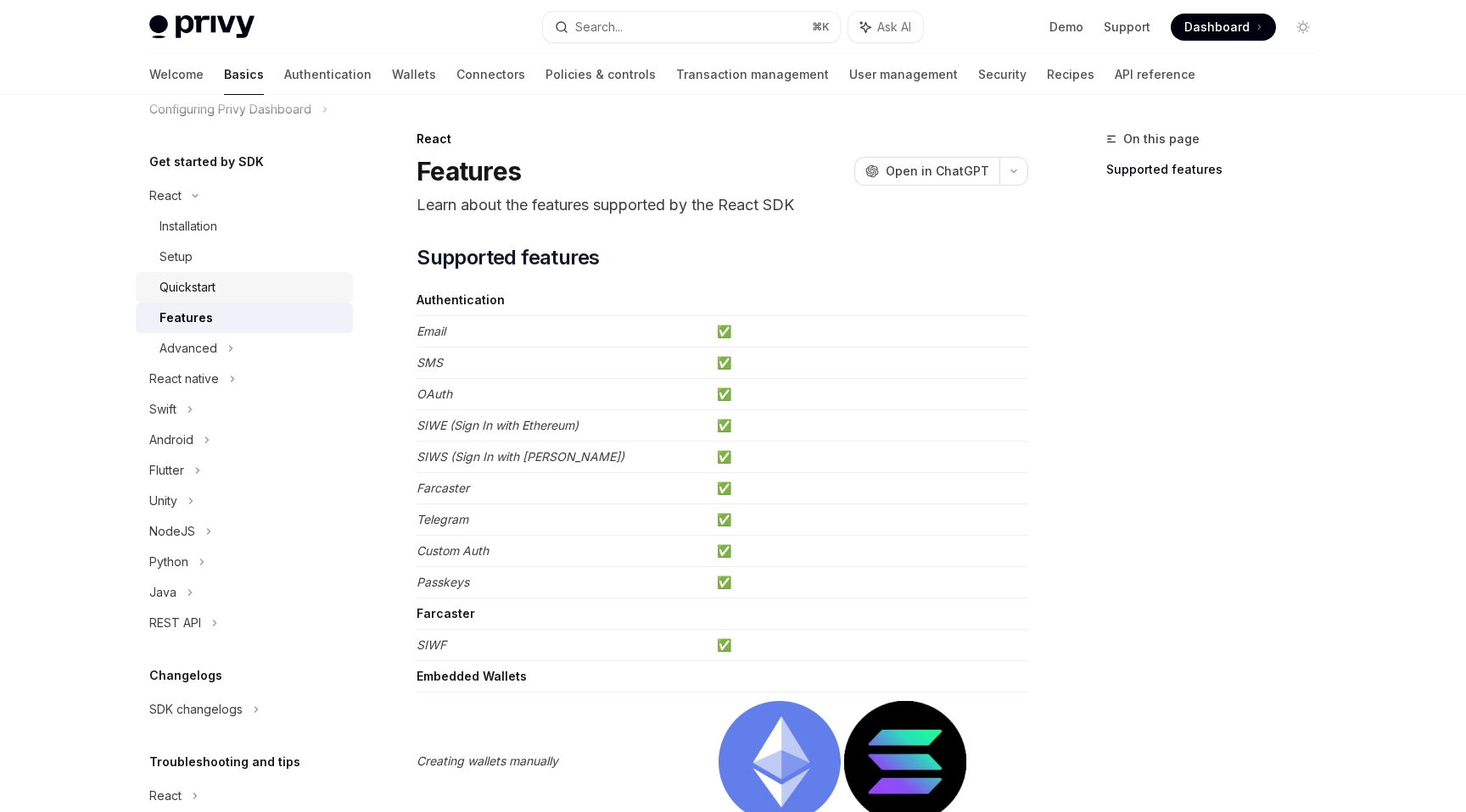
click at [268, 297] on link "Quickstart" at bounding box center [244, 287] width 217 height 30
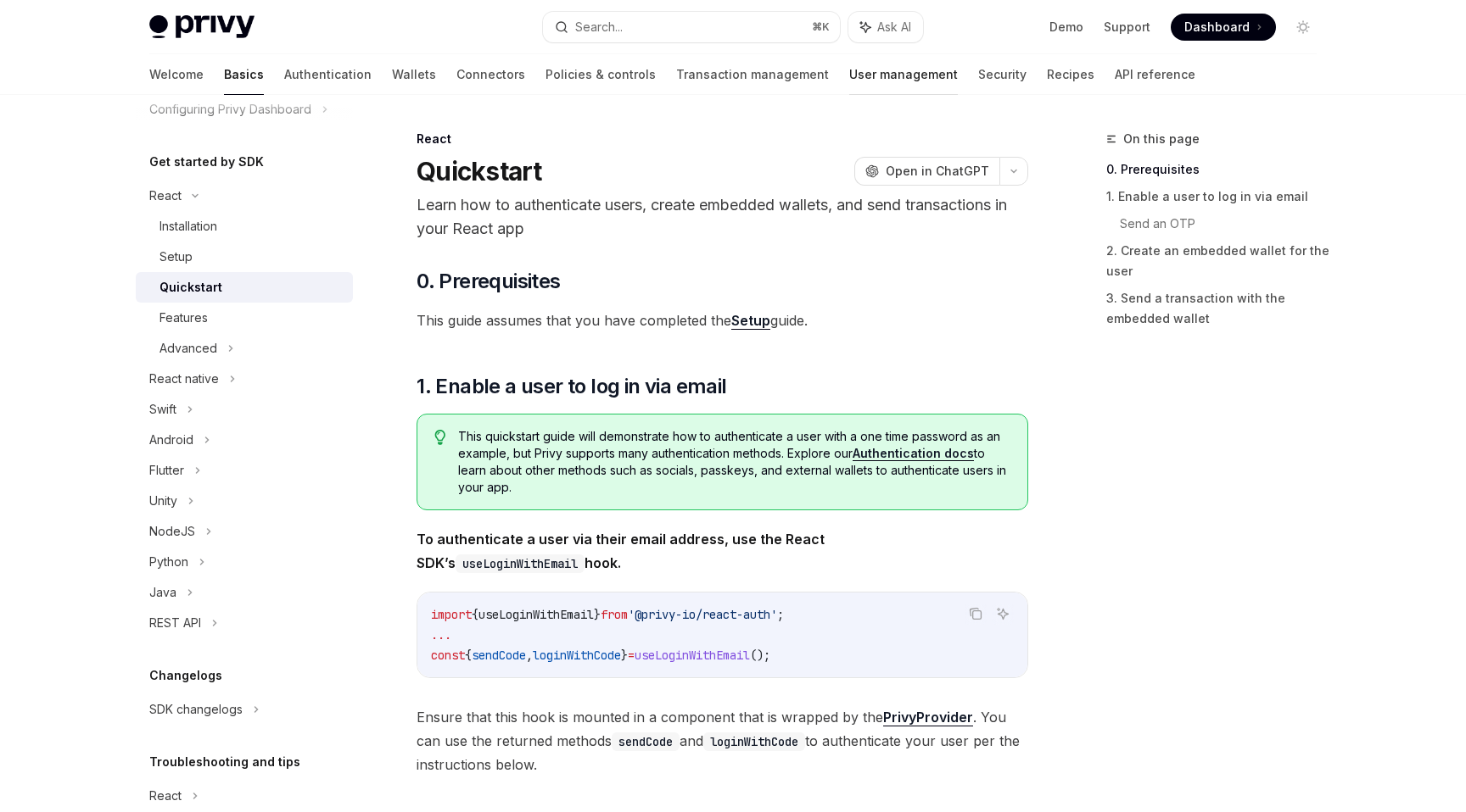
click at [849, 85] on link "User management" at bounding box center [903, 74] width 108 height 40
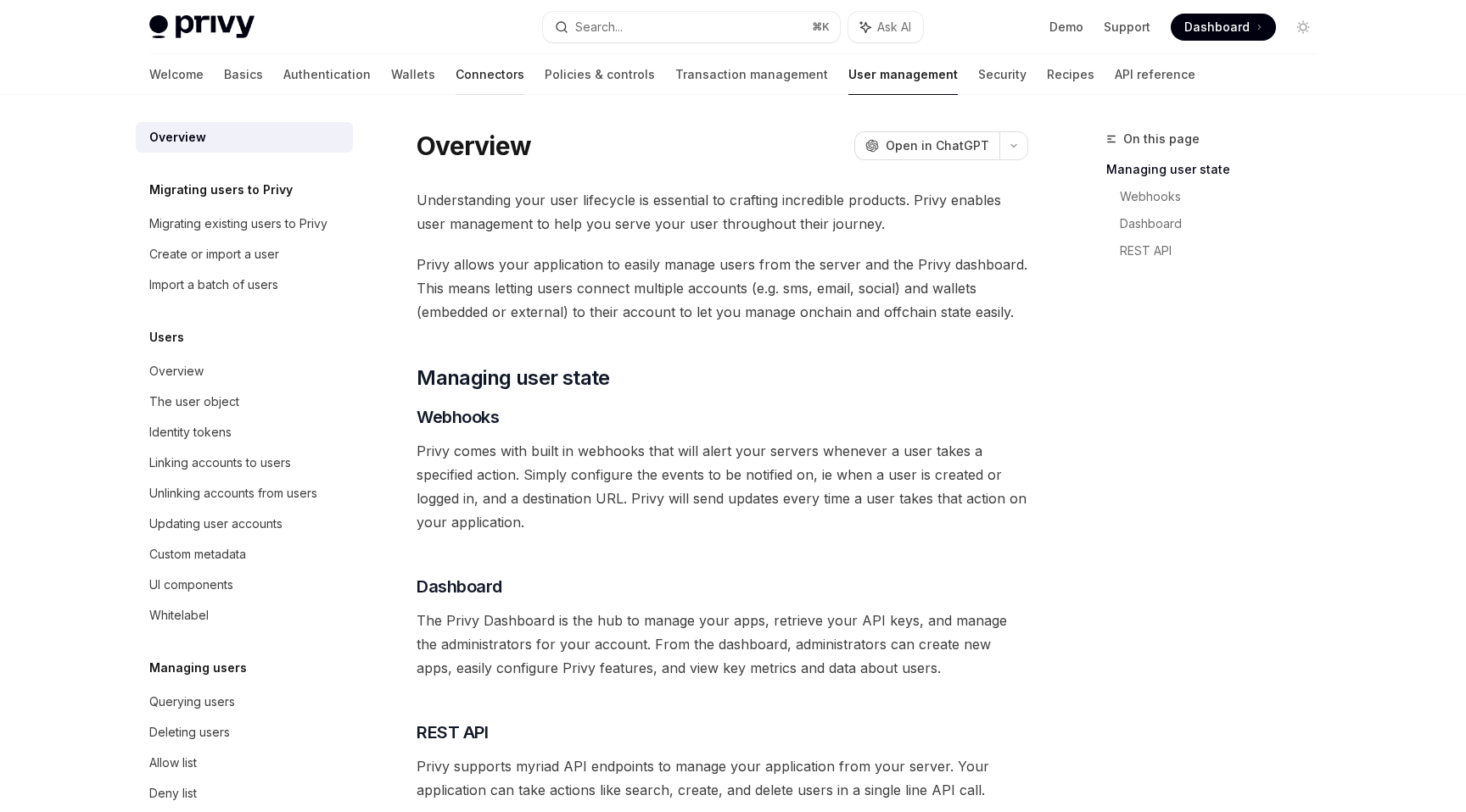
click at [456, 77] on link "Connectors" at bounding box center [490, 74] width 69 height 40
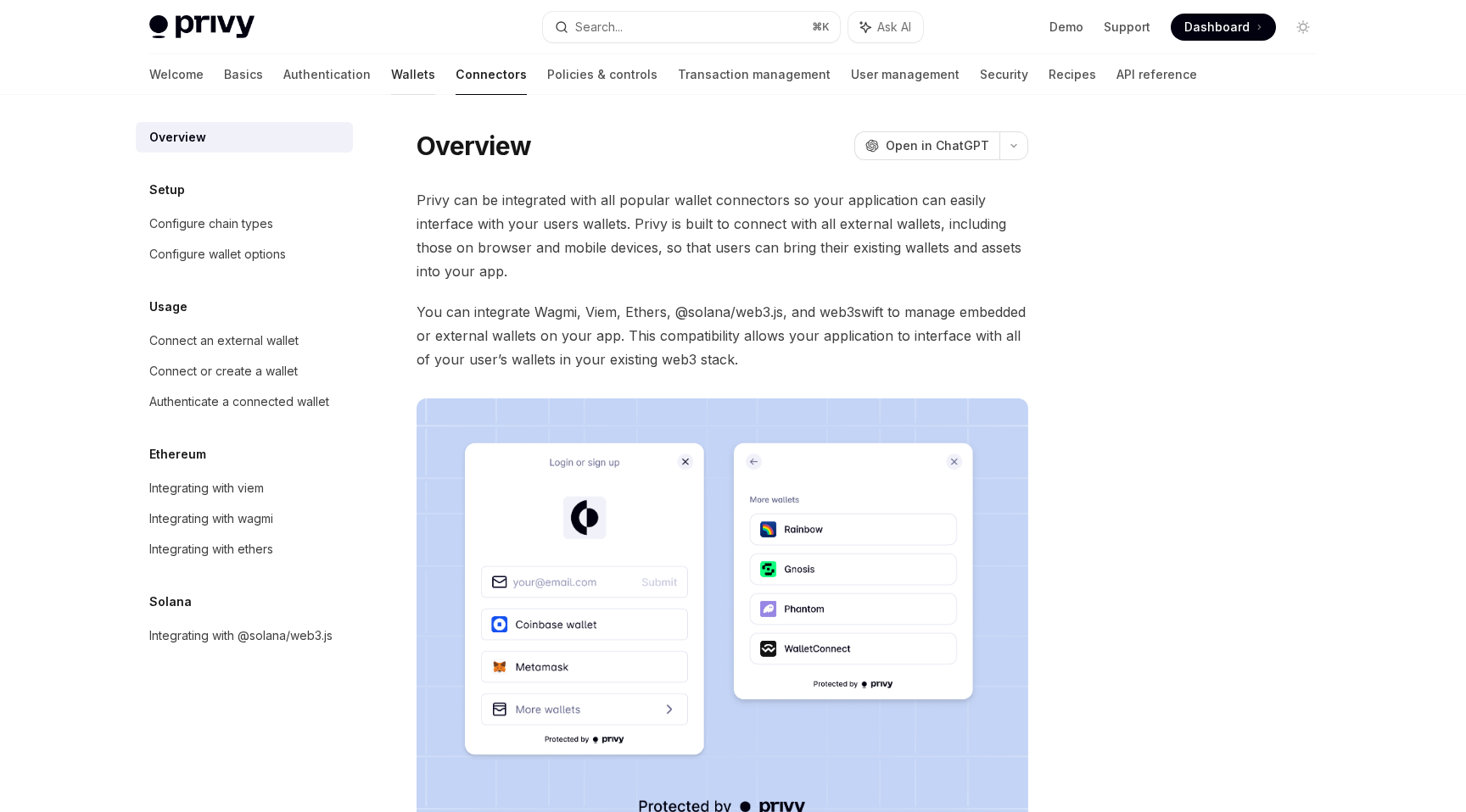
click at [391, 65] on link "Wallets" at bounding box center [413, 74] width 44 height 40
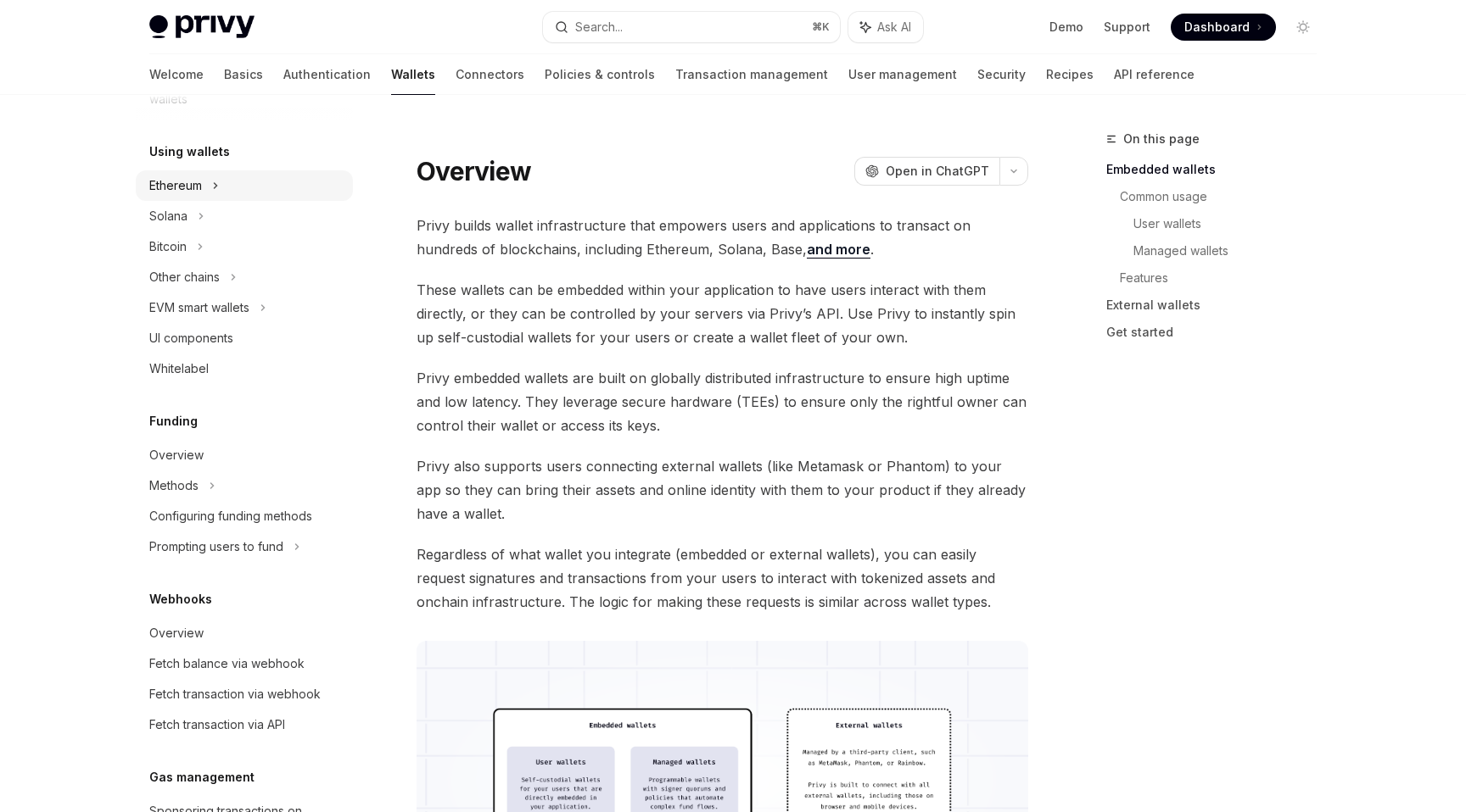
scroll to position [329, 0]
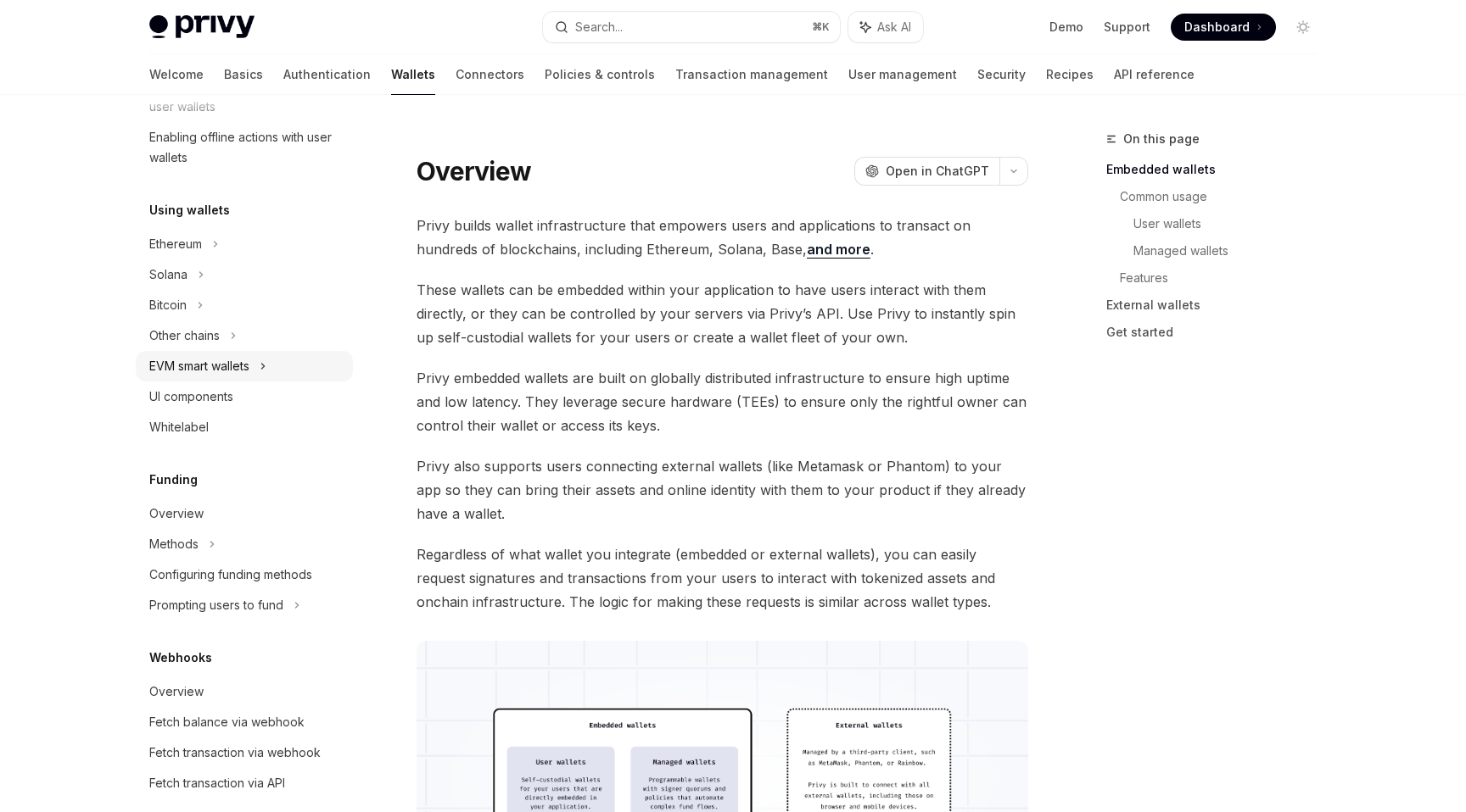
click at [262, 372] on div "EVM smart wallets" at bounding box center [244, 366] width 217 height 30
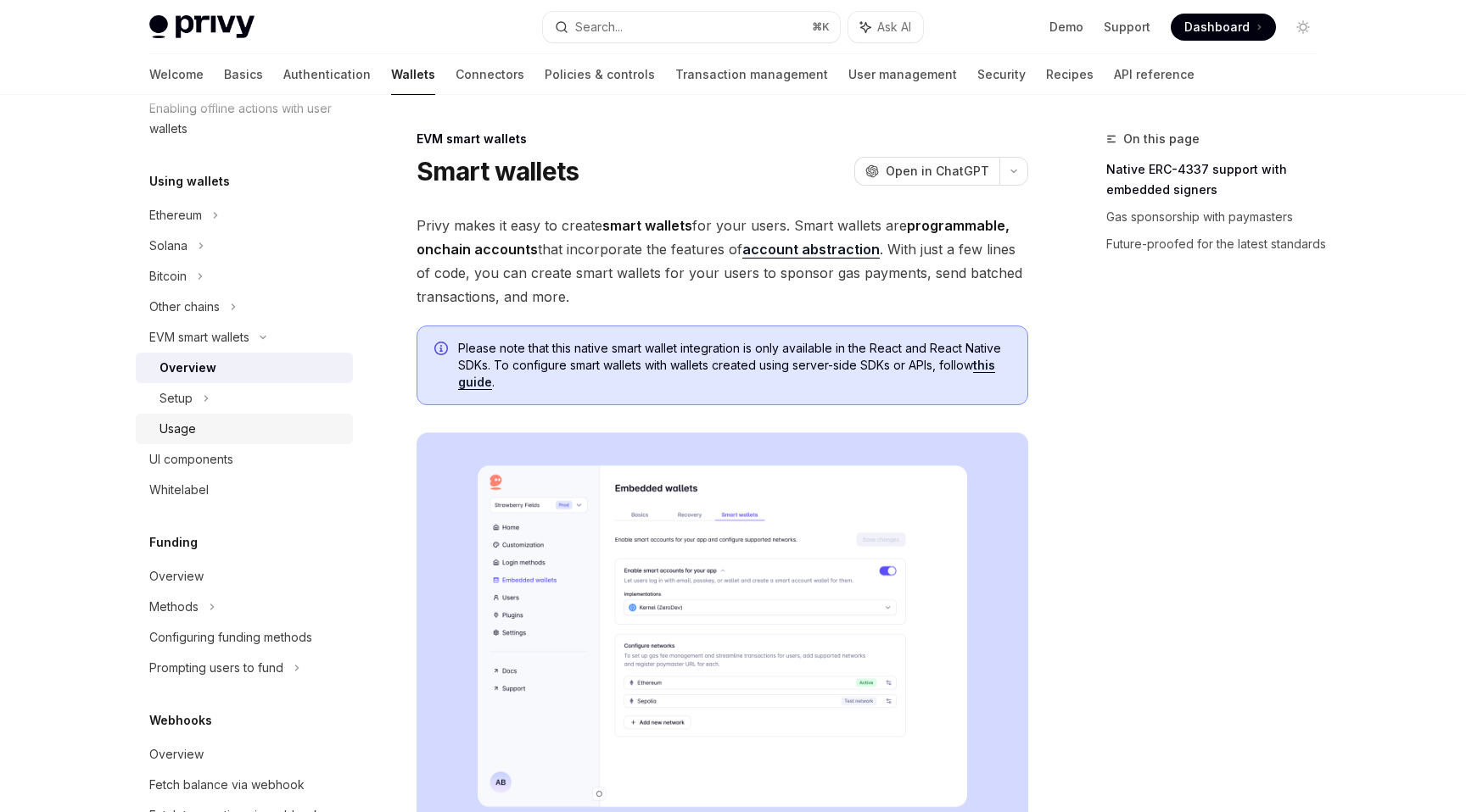
scroll to position [360, 0]
click at [240, 396] on div "Setup" at bounding box center [244, 396] width 217 height 30
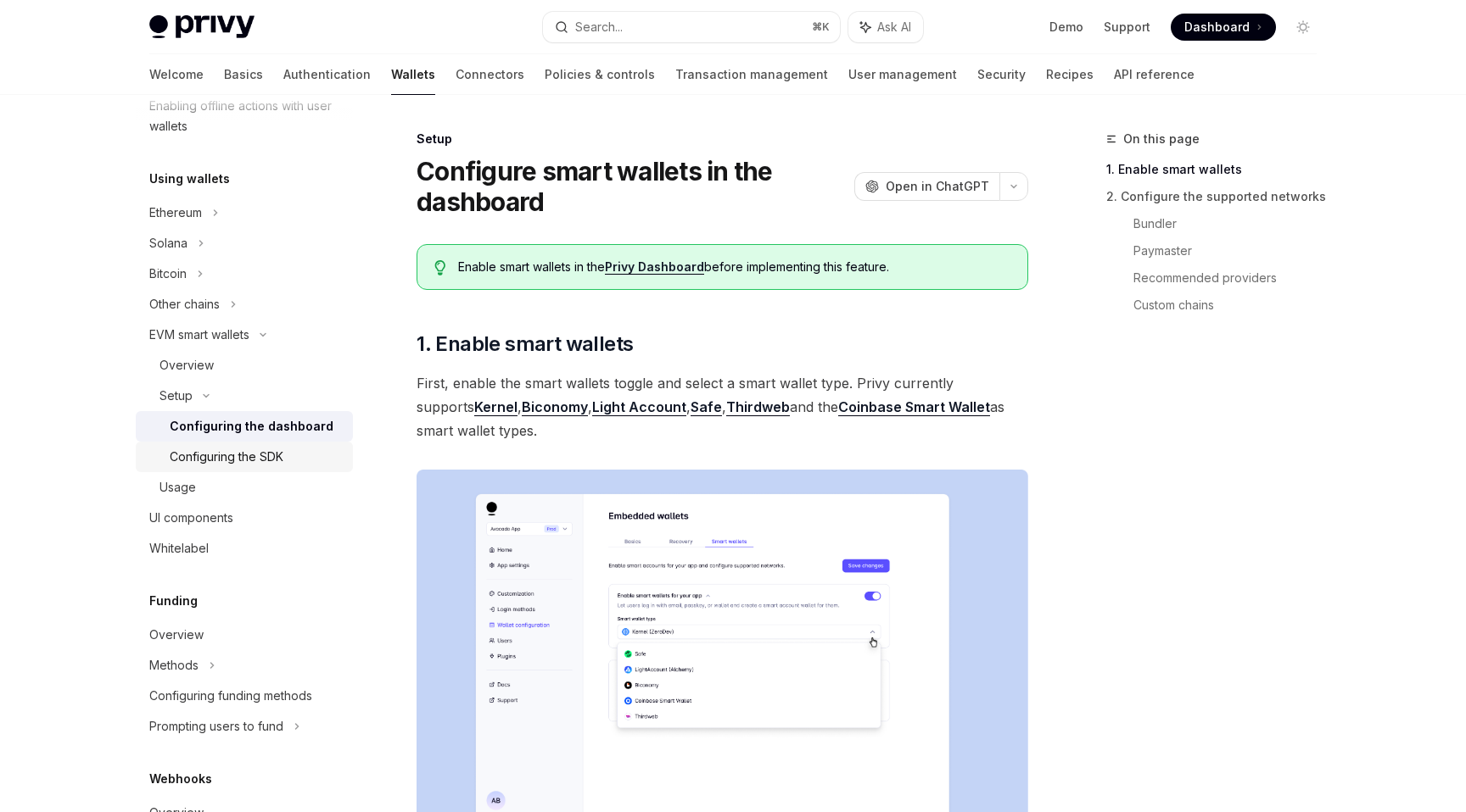
click at [251, 445] on link "Configuring the SDK" at bounding box center [244, 457] width 217 height 30
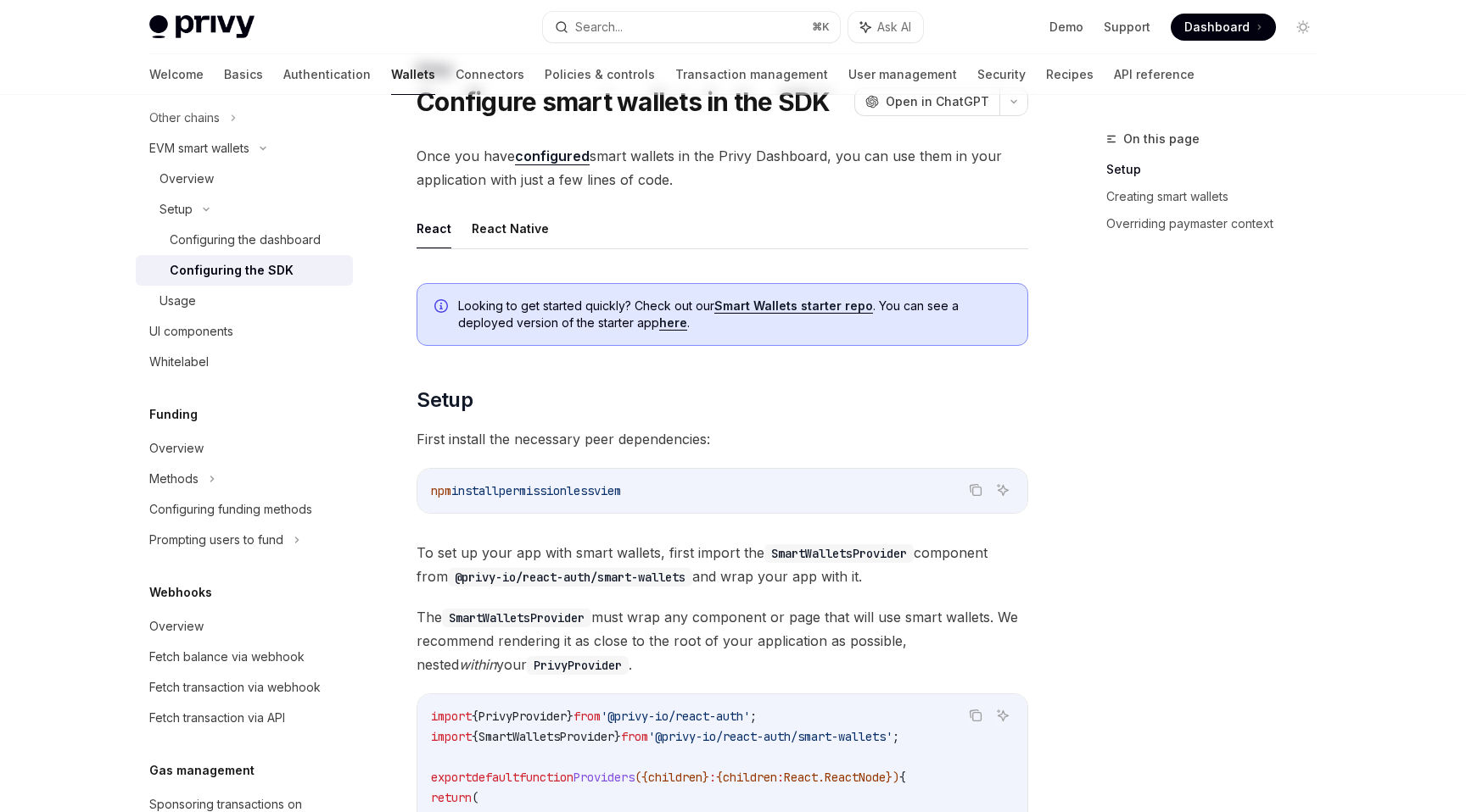
scroll to position [302, 0]
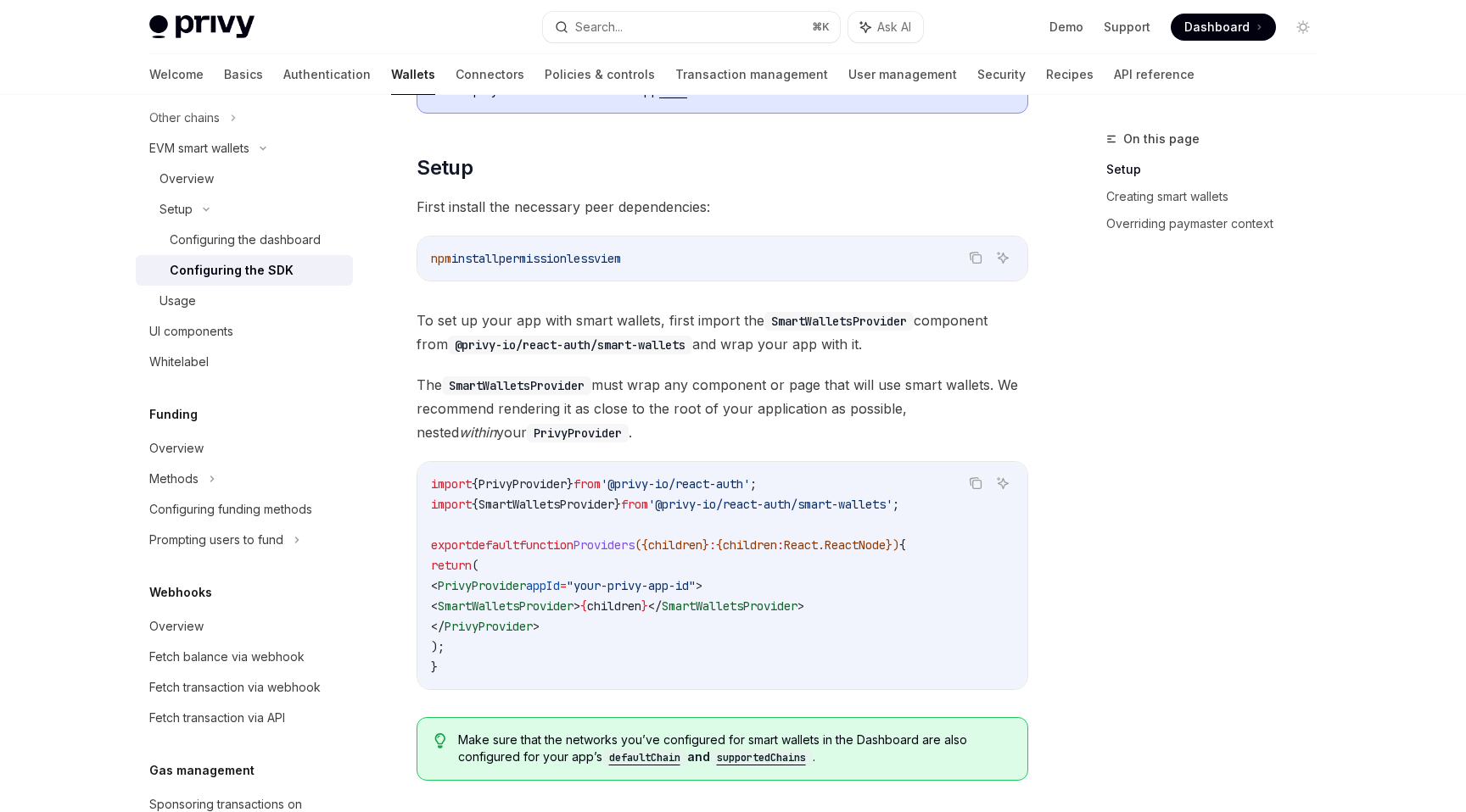
click at [979, 269] on div "npm install permissionless viem" at bounding box center [722, 258] width 610 height 44
click at [979, 261] on icon "Copy the contents from the code block" at bounding box center [975, 257] width 13 height 13
click at [973, 255] on icon "Copy the contents from the code block" at bounding box center [976, 259] width 8 height 8
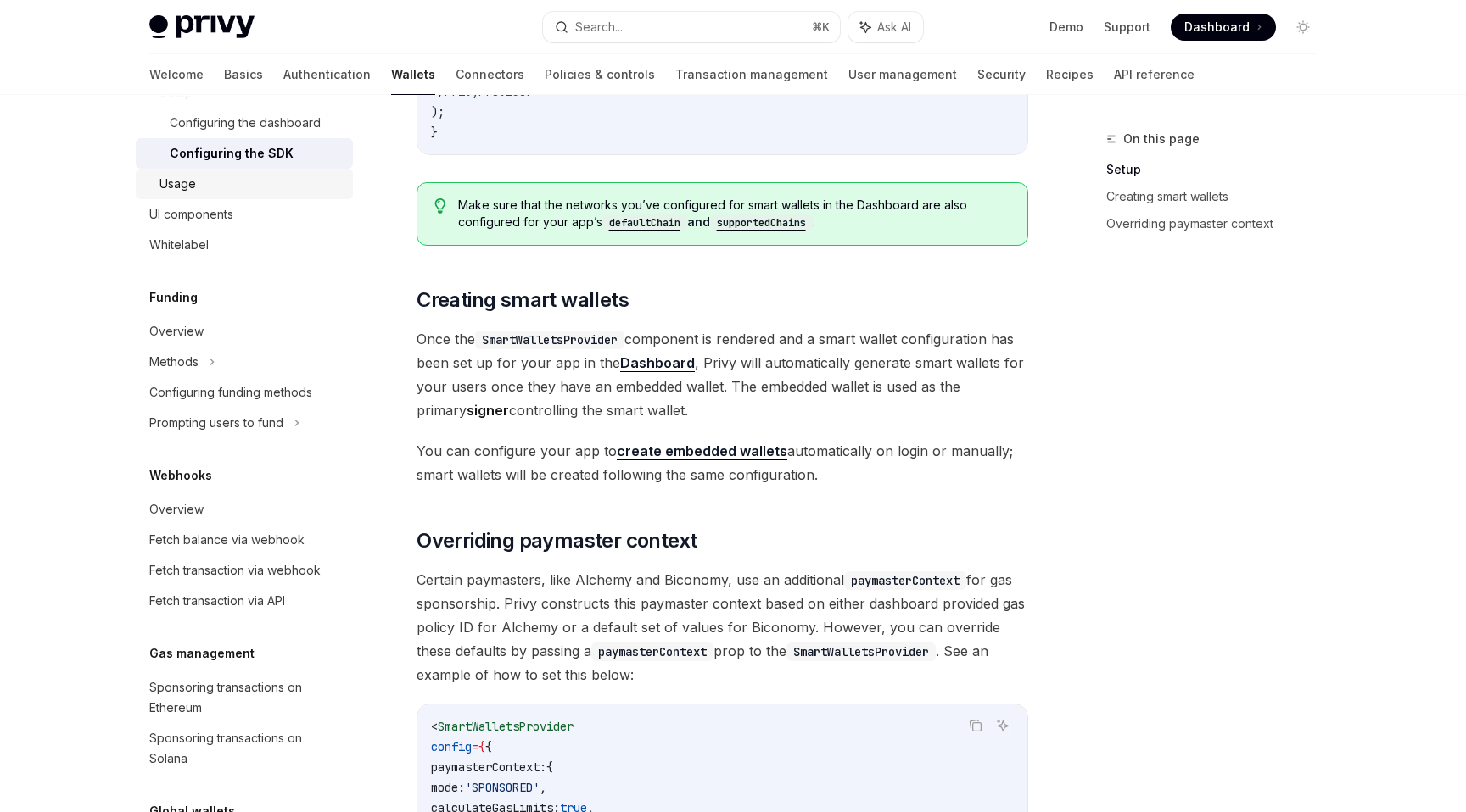
scroll to position [664, 0]
click at [245, 195] on link "Usage" at bounding box center [244, 184] width 217 height 30
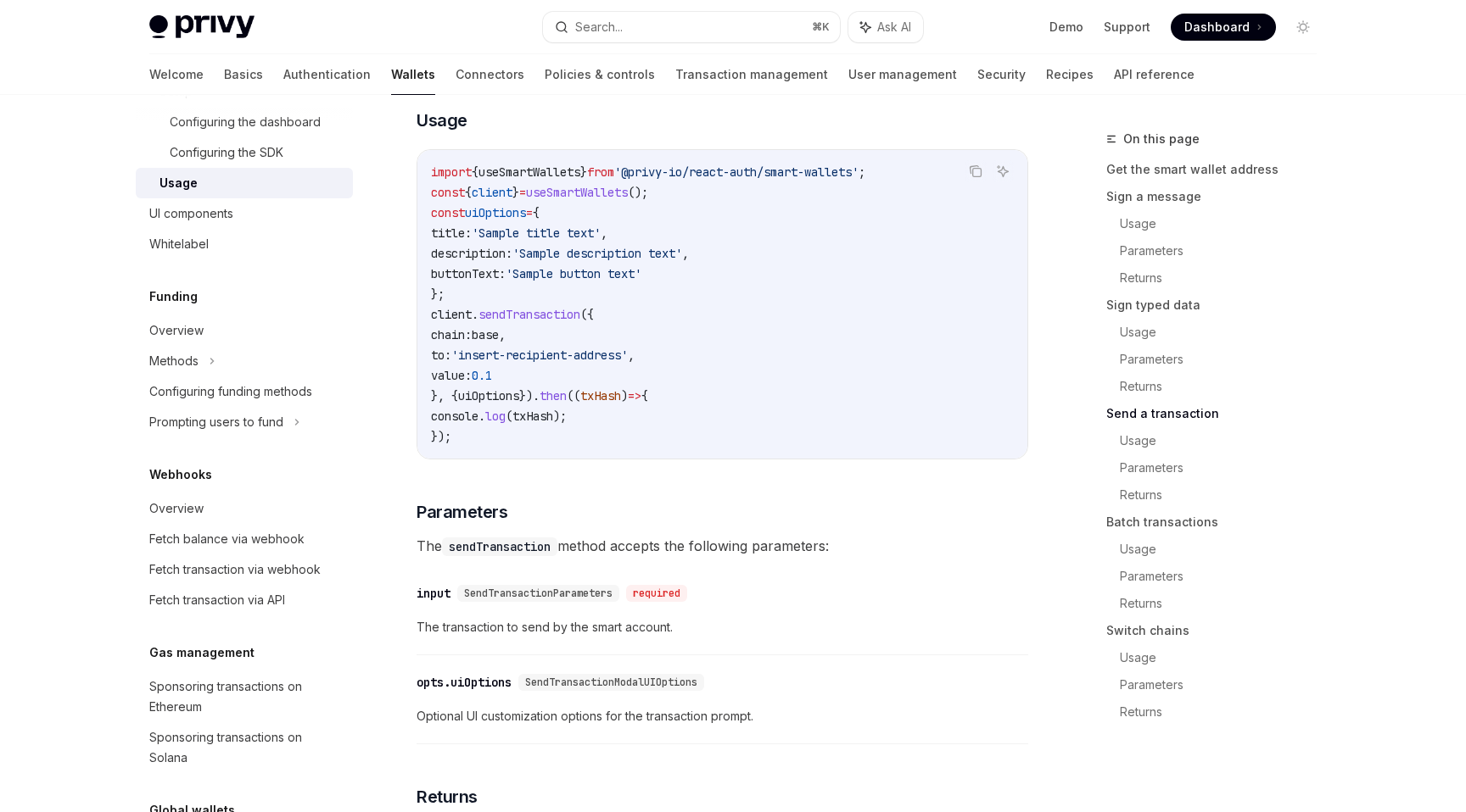
scroll to position [2740, 0]
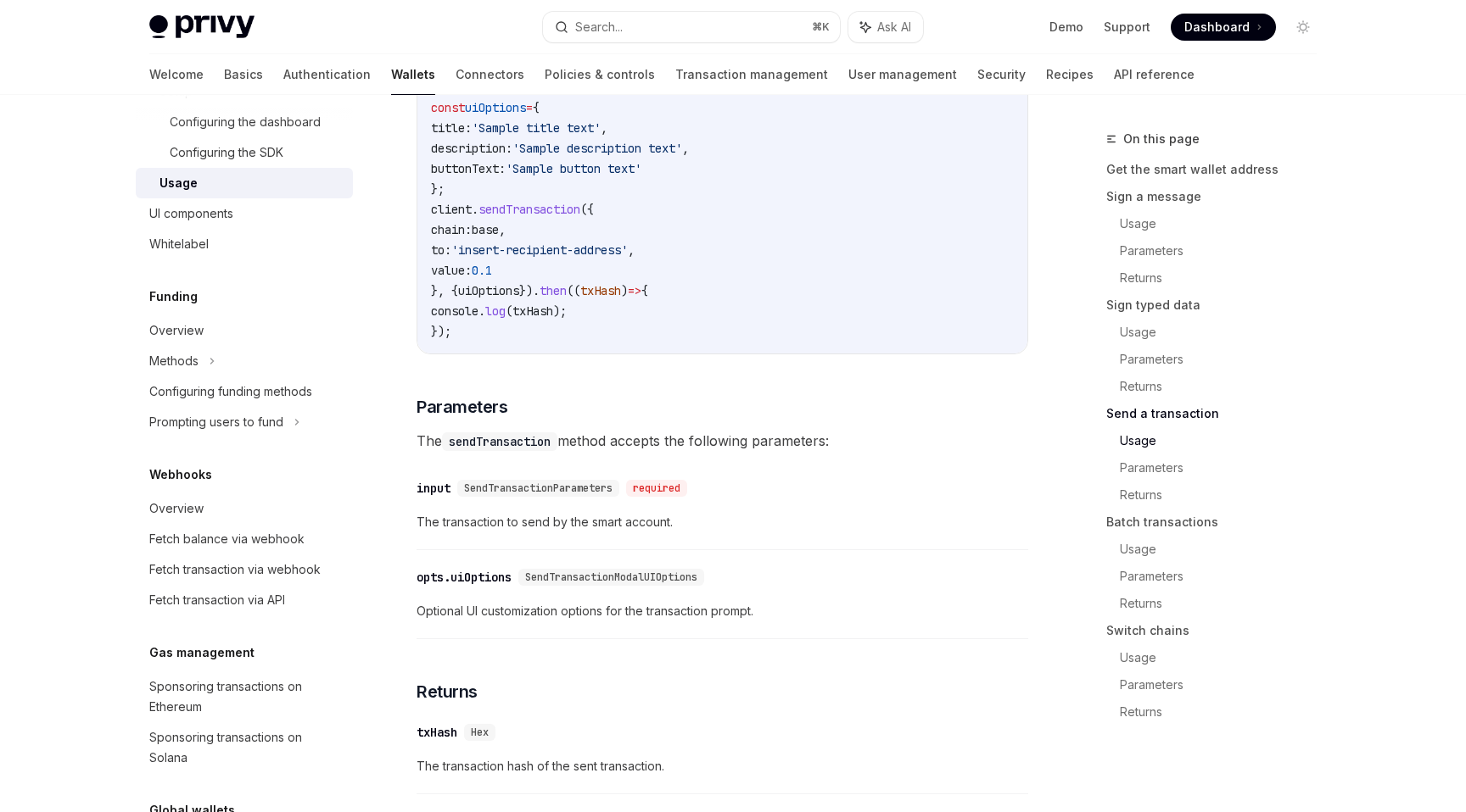
click at [581, 495] on span "SendTransactionParameters" at bounding box center [538, 488] width 149 height 13
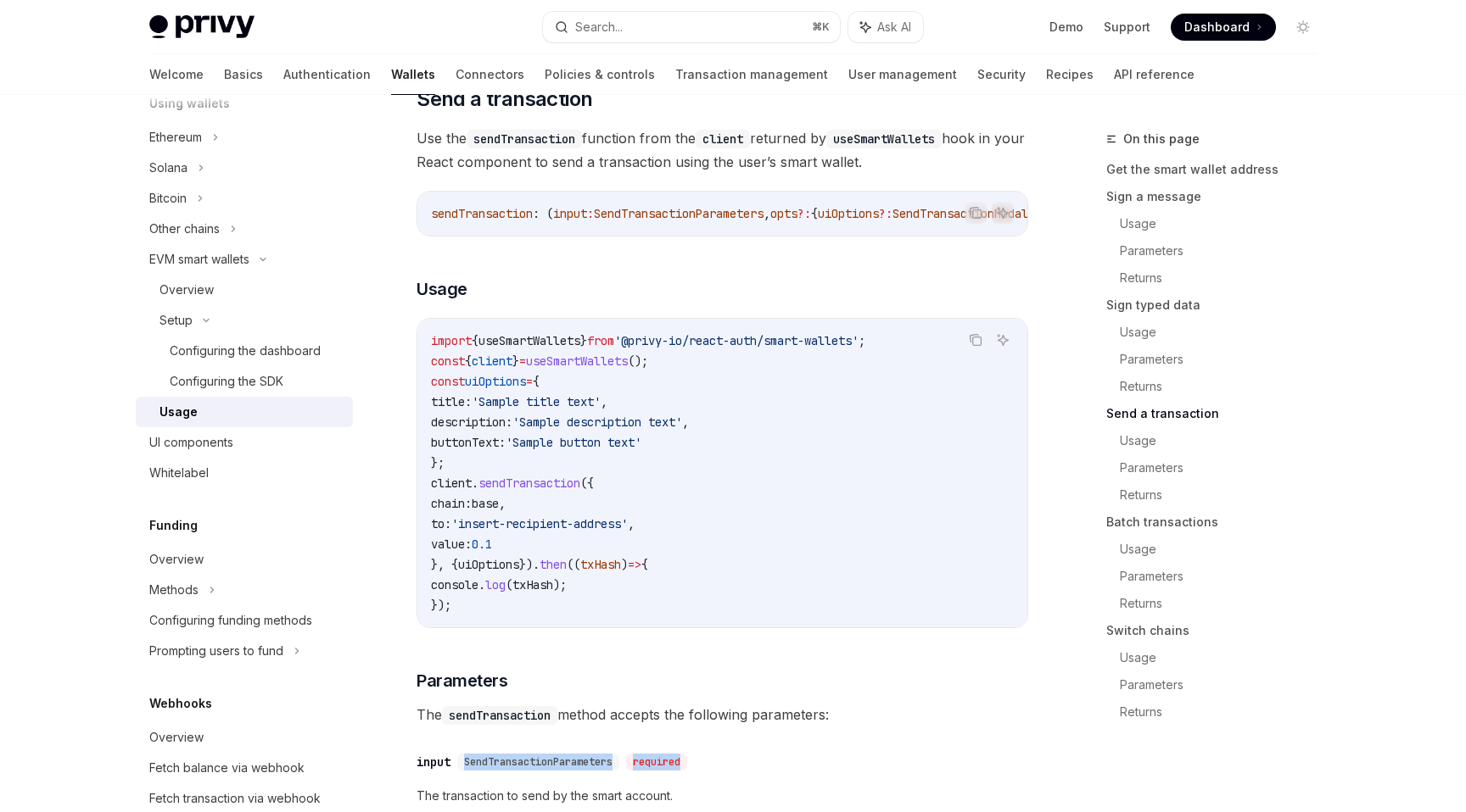
scroll to position [2449, 0]
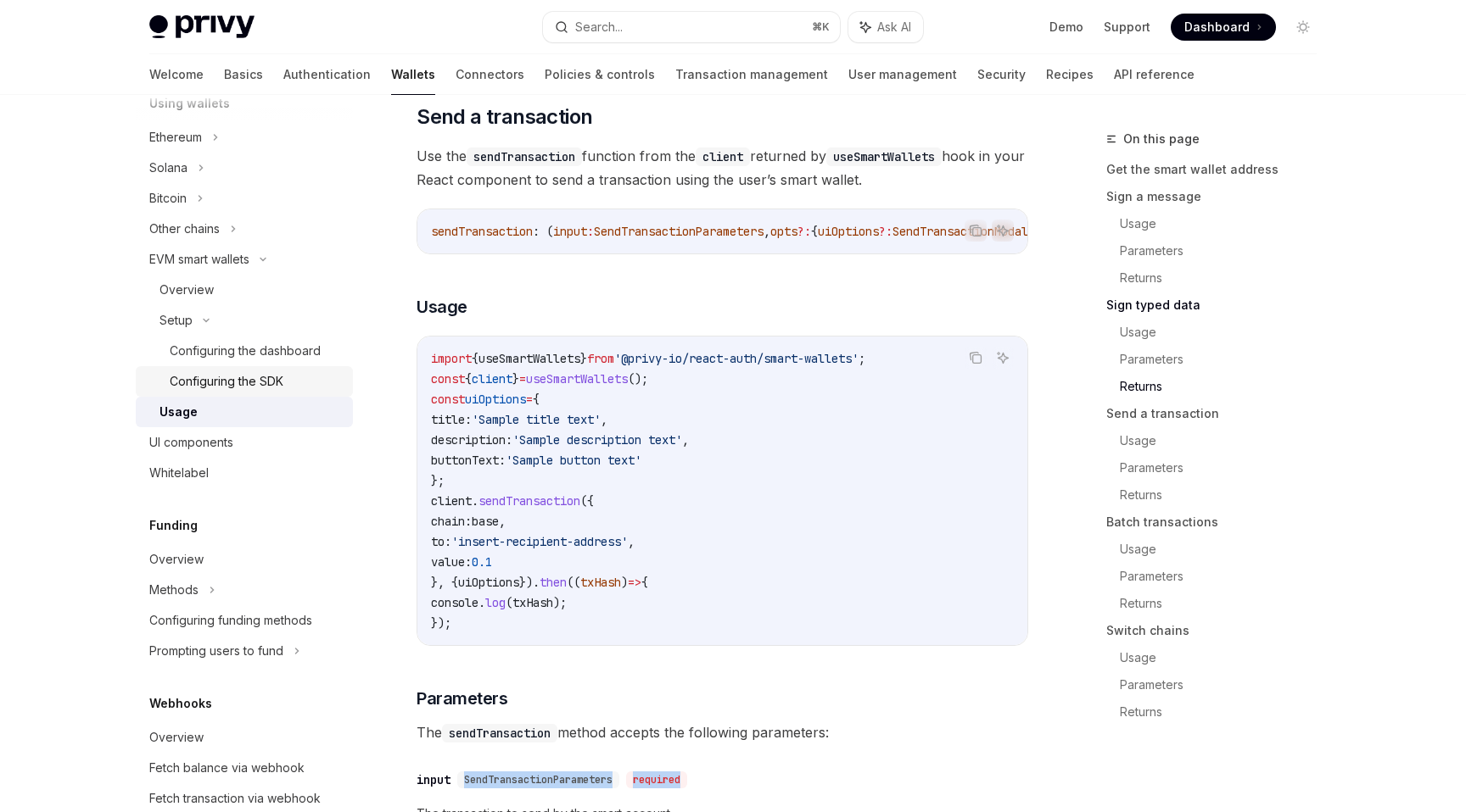
click at [280, 382] on div "Configuring the SDK" at bounding box center [226, 381] width 114 height 21
type textarea "*"
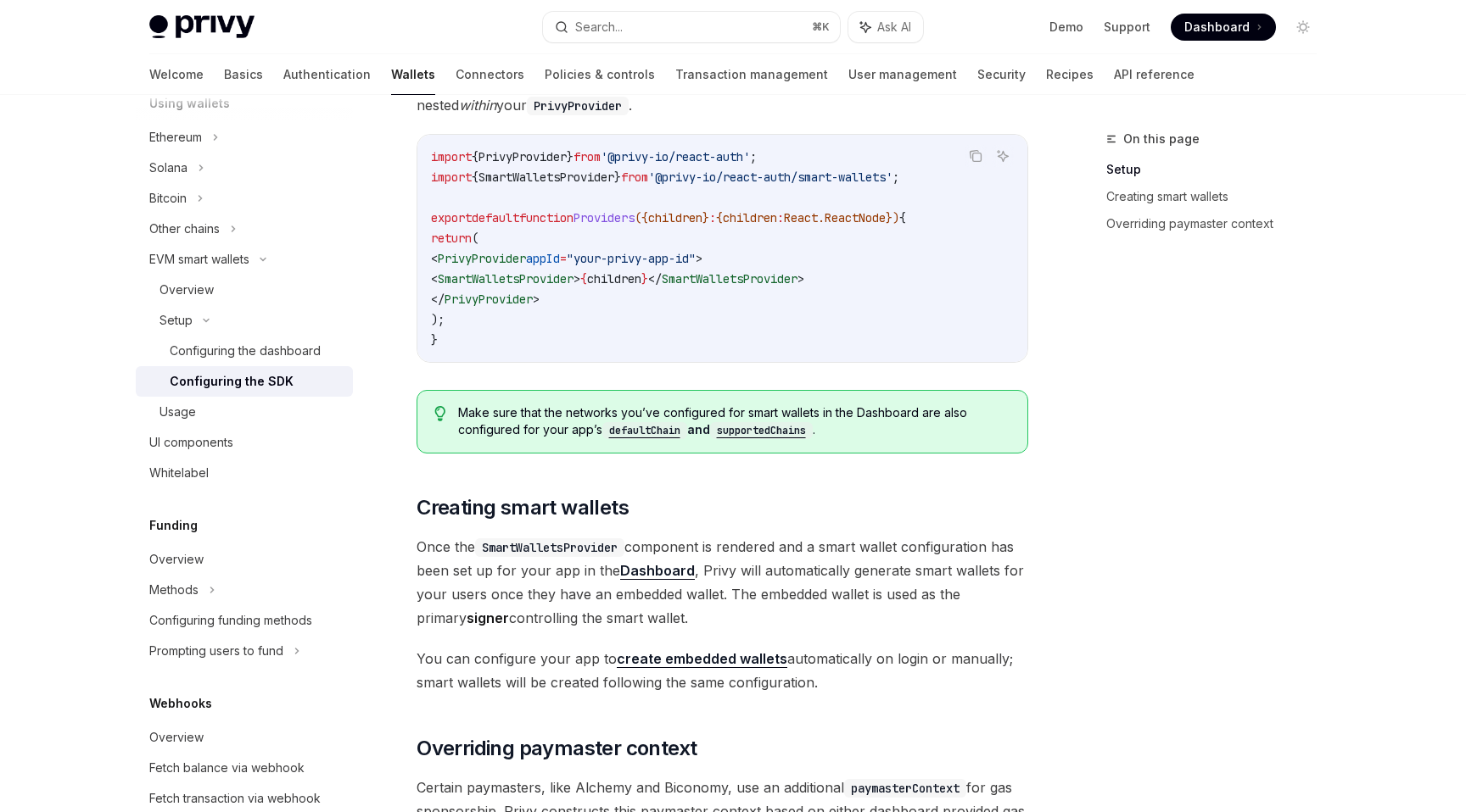
scroll to position [633, 0]
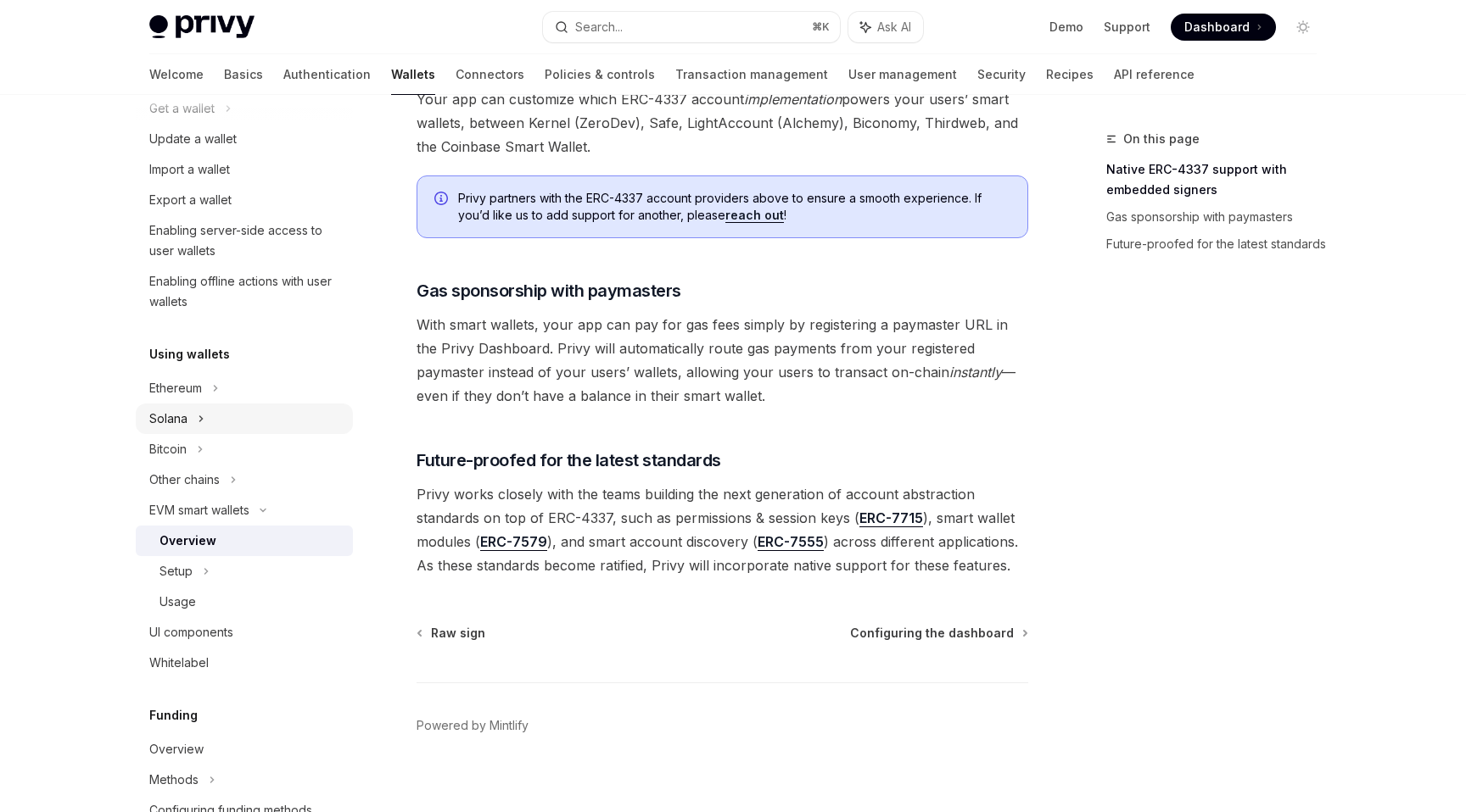
scroll to position [209, 0]
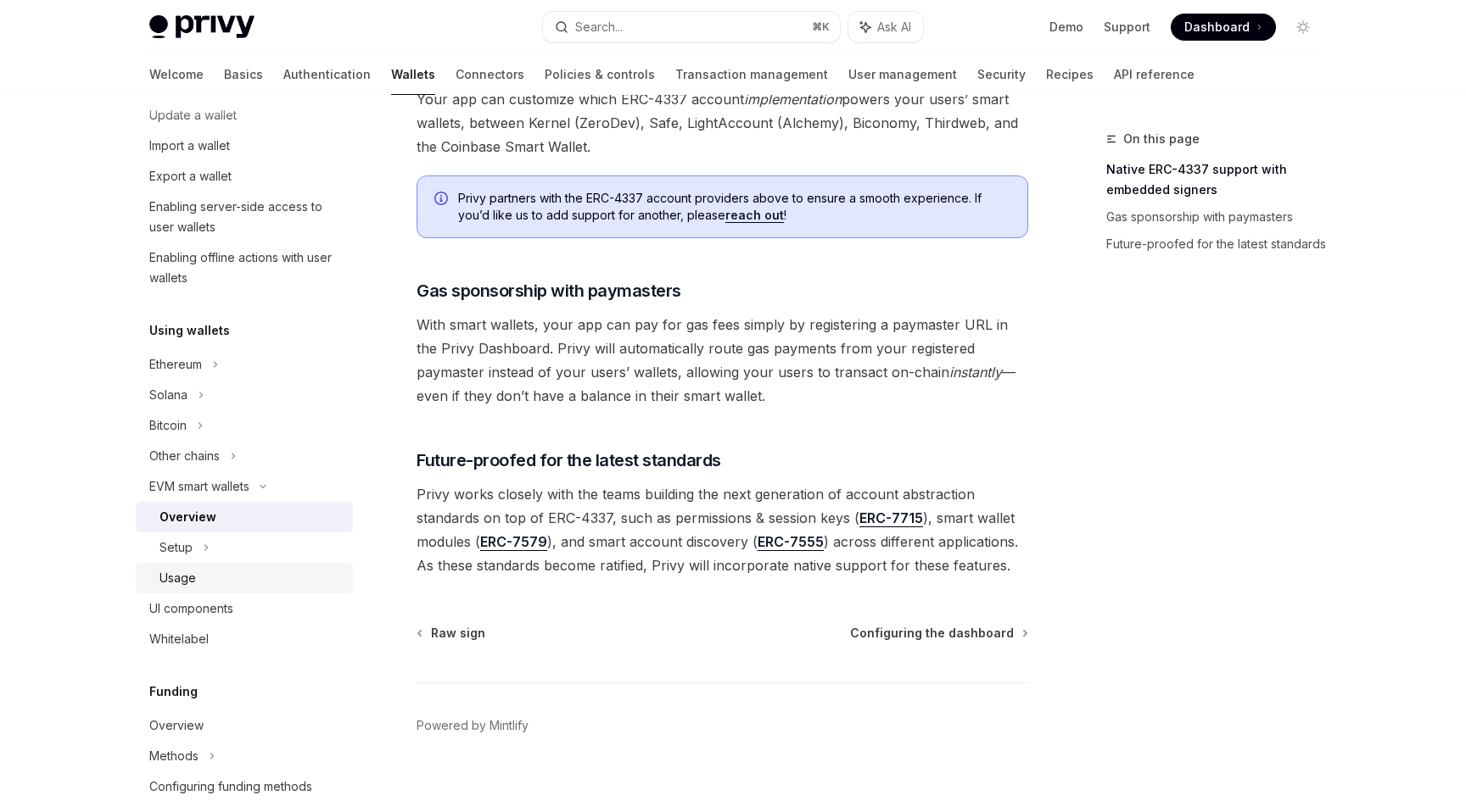
click at [216, 585] on div "Usage" at bounding box center [251, 578] width 184 height 21
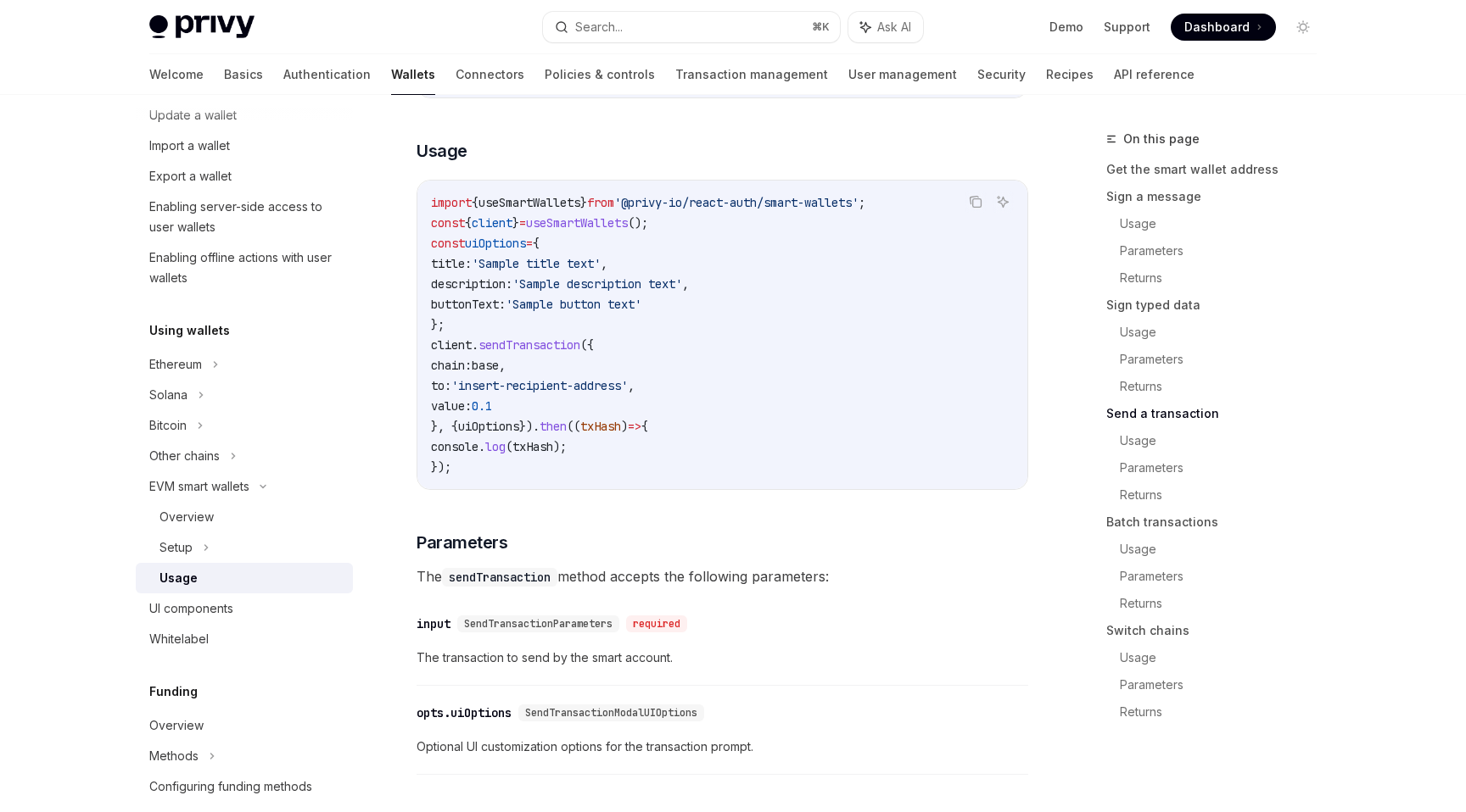
scroll to position [2608, 0]
click at [254, 532] on link "Overview" at bounding box center [244, 517] width 217 height 30
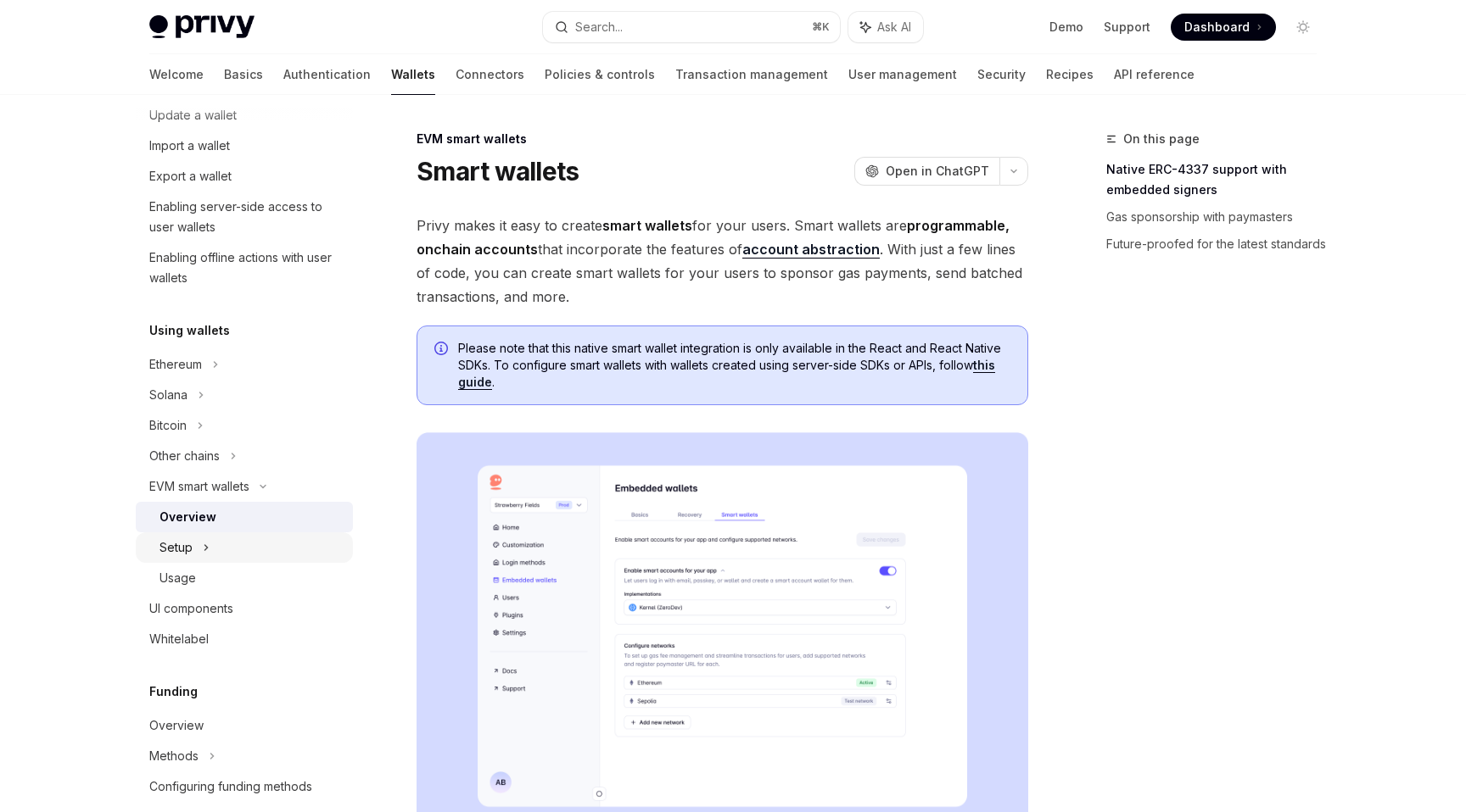
click at [254, 542] on div "Setup" at bounding box center [244, 548] width 217 height 30
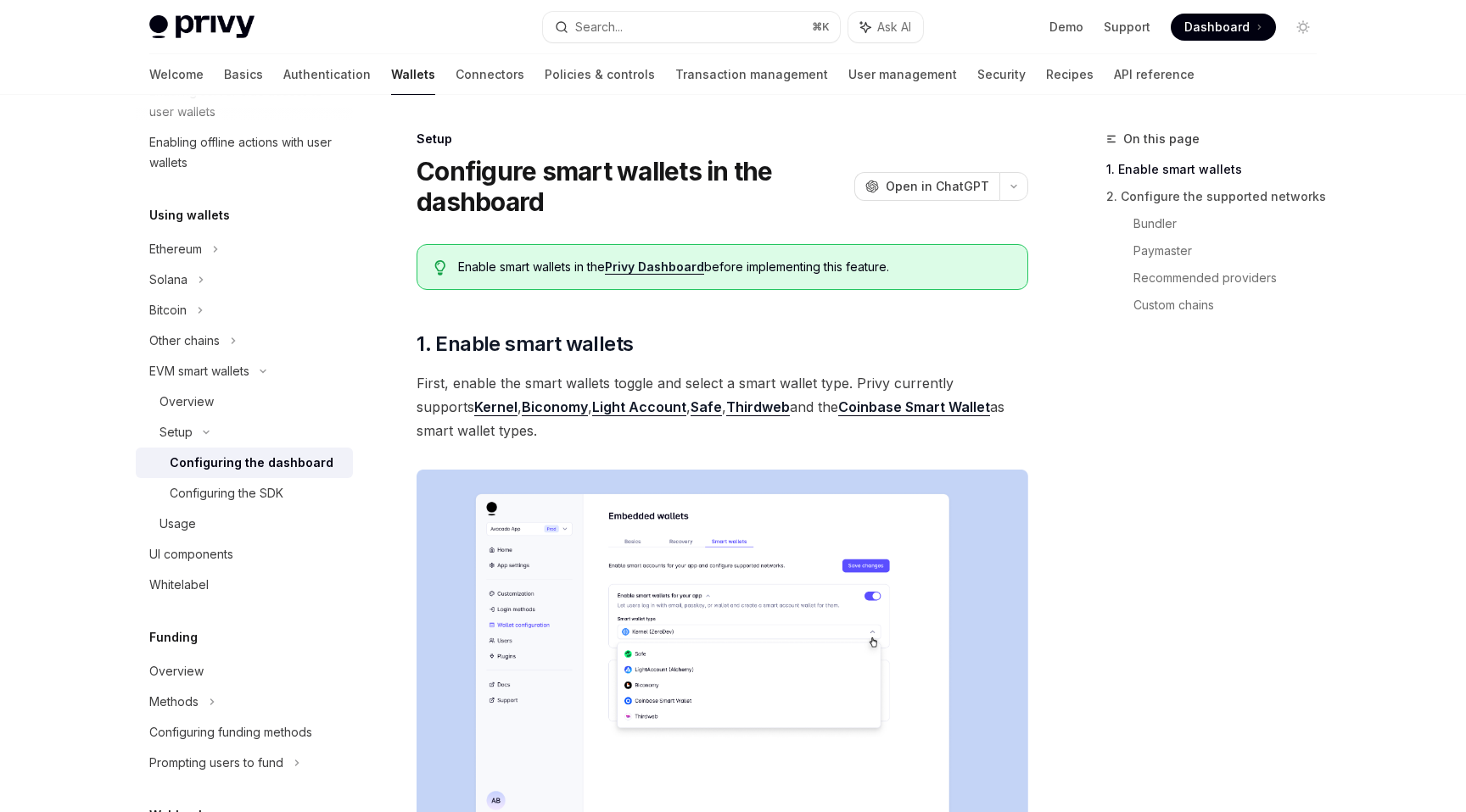
scroll to position [389, 0]
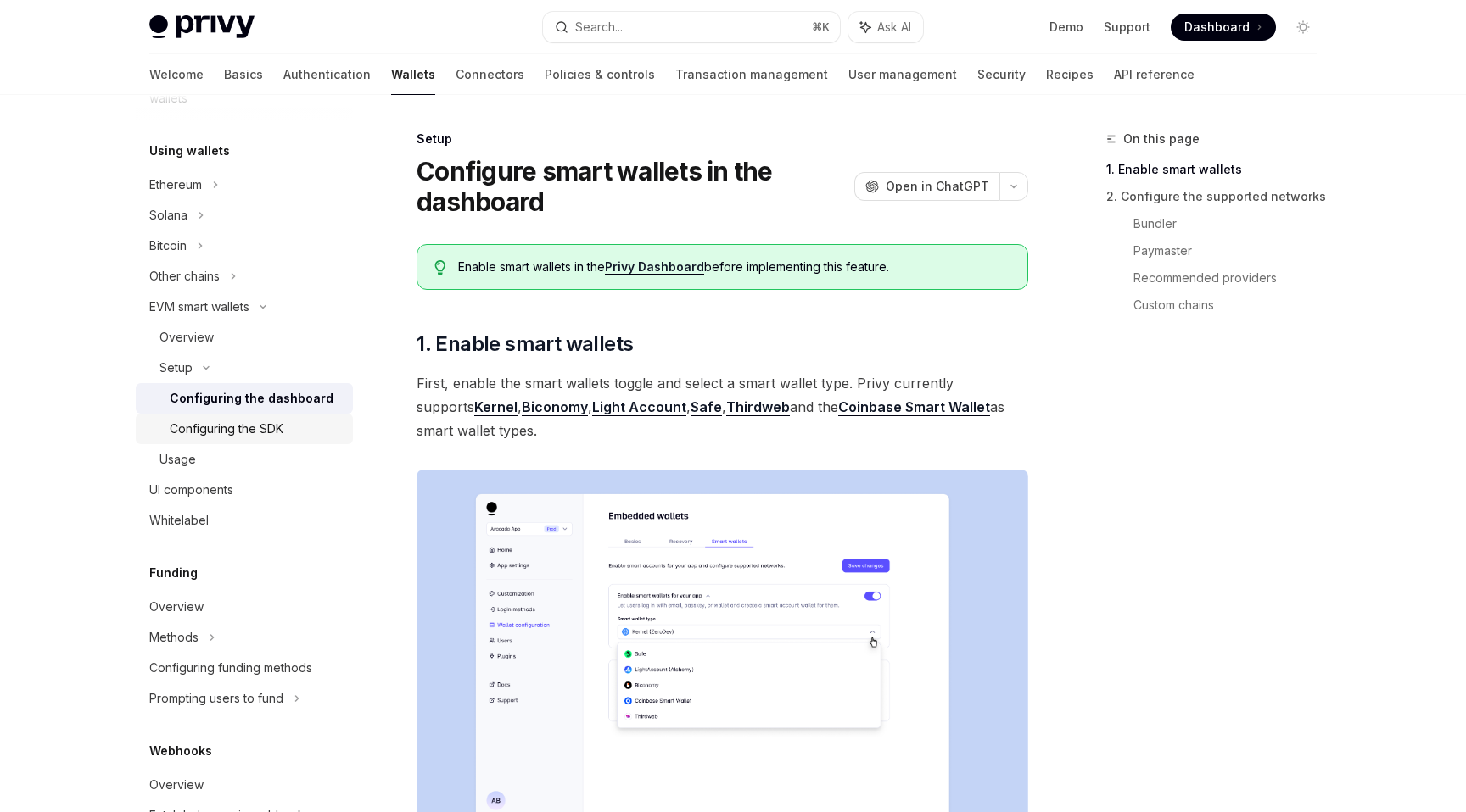
click at [295, 440] on link "Configuring the SDK" at bounding box center [244, 429] width 217 height 30
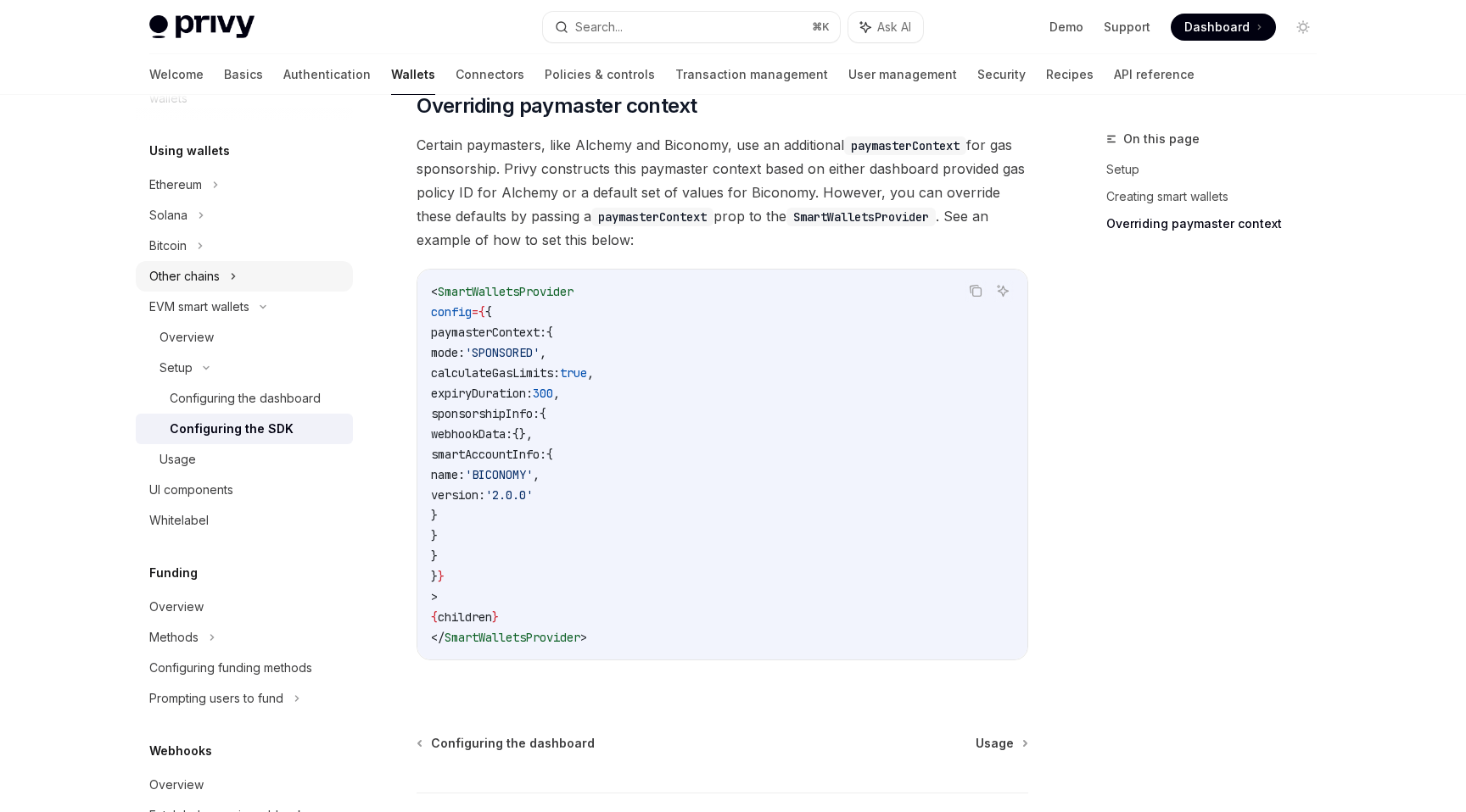
scroll to position [373, 0]
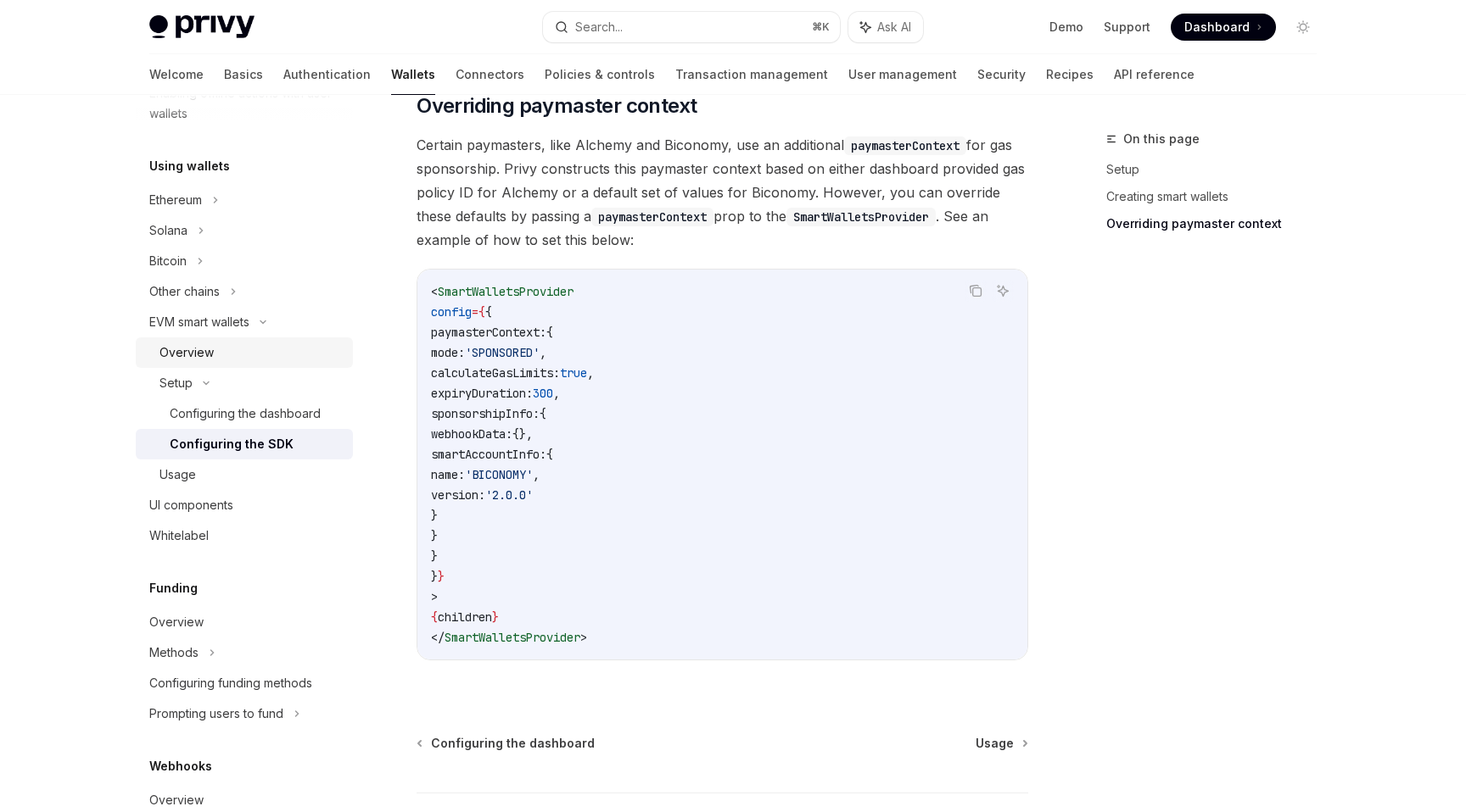
click at [228, 343] on div "Overview" at bounding box center [251, 353] width 184 height 21
type textarea "*"
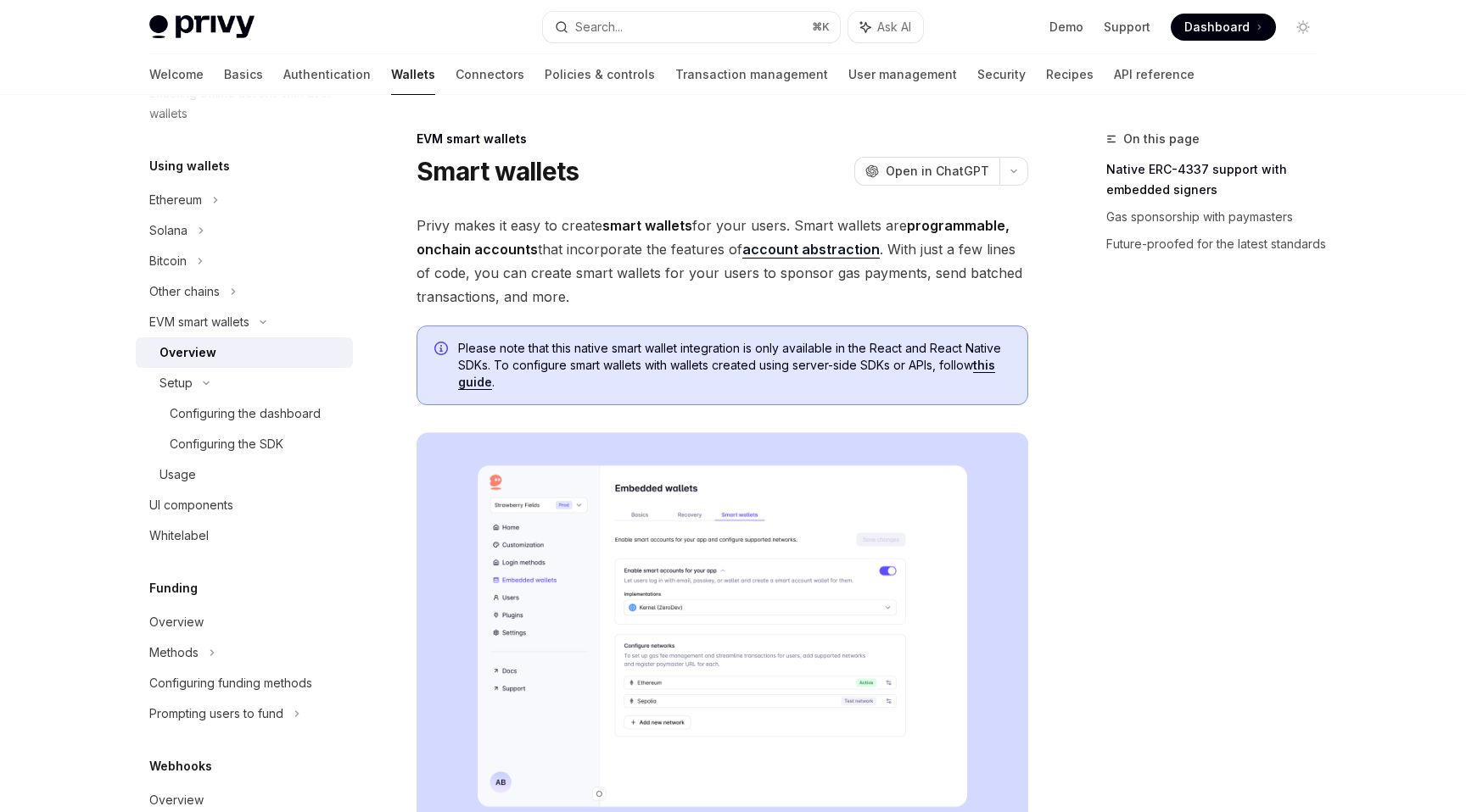
click at [1205, 31] on span "Dashboard" at bounding box center [1216, 27] width 65 height 17
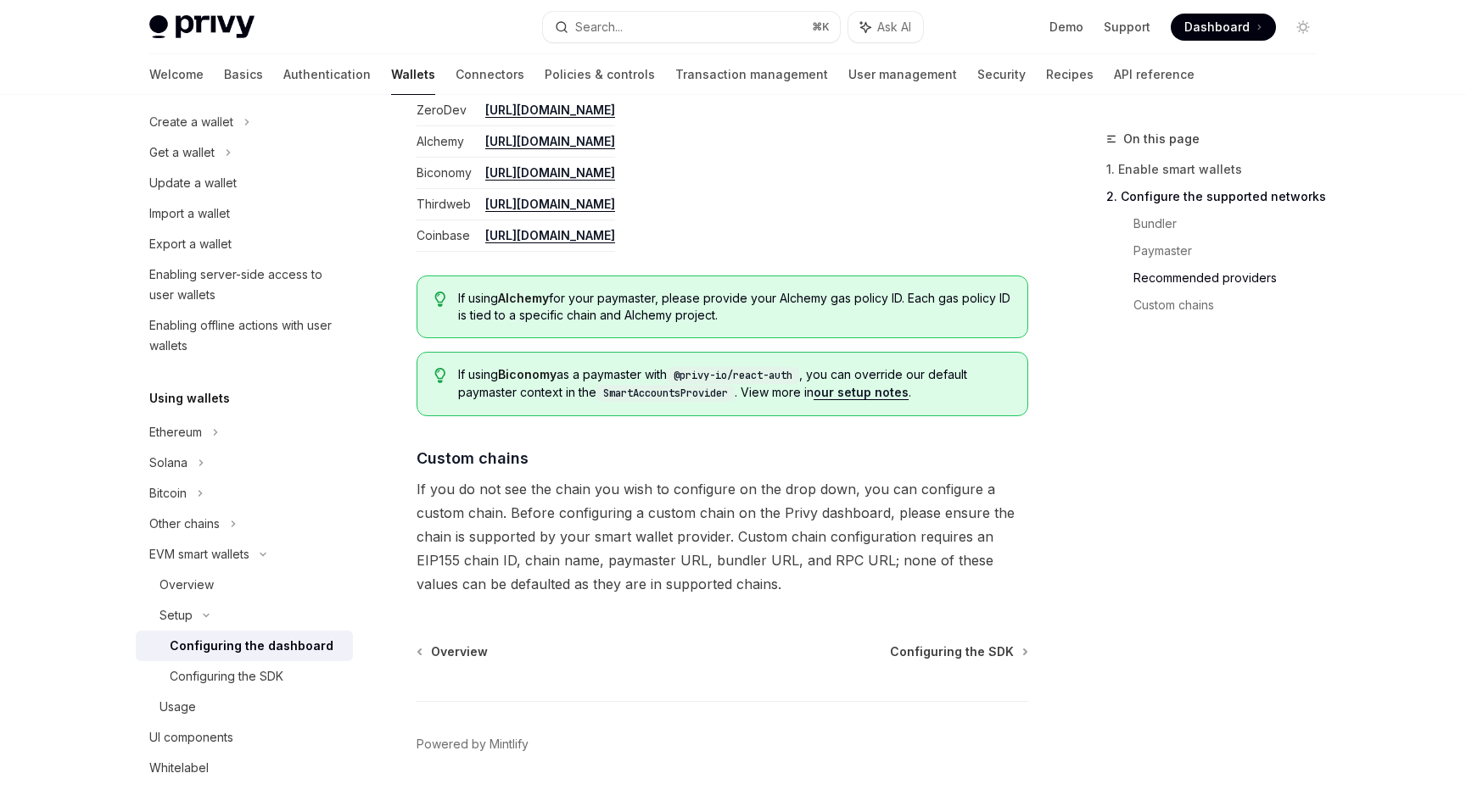
scroll to position [2201, 0]
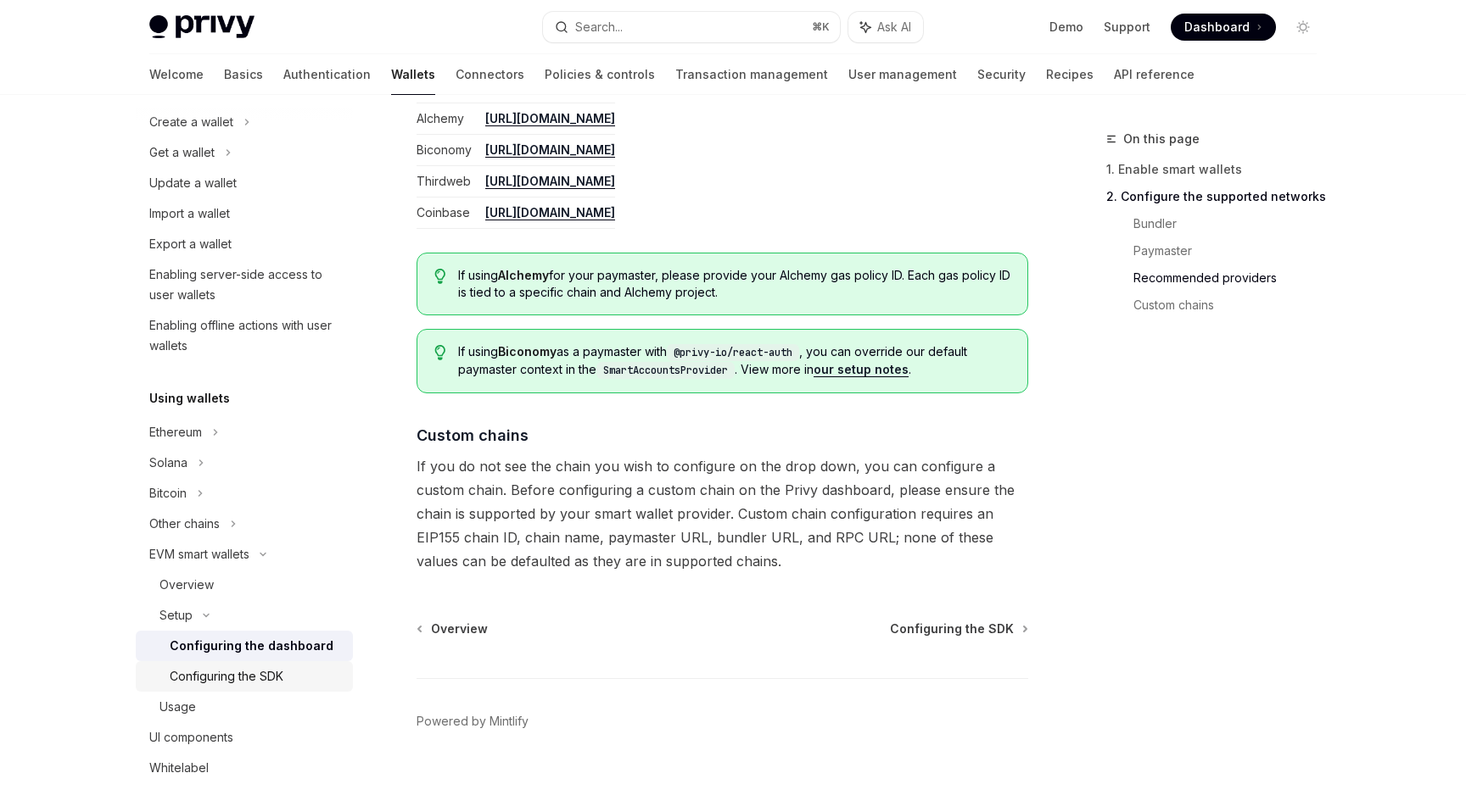
click at [289, 671] on div "Configuring the SDK" at bounding box center [255, 676] width 173 height 21
type textarea "*"
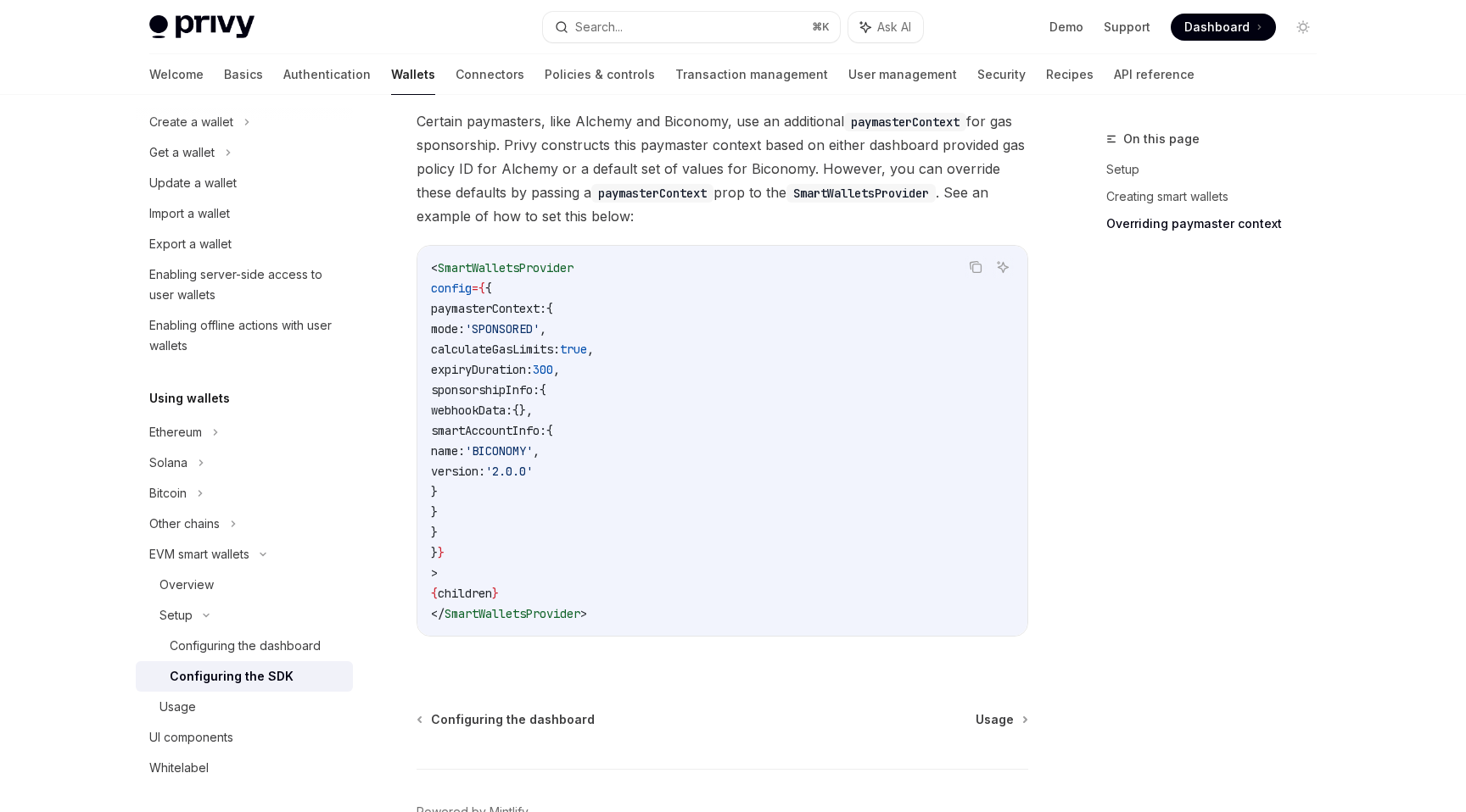
scroll to position [1203, 0]
